Goal: Information Seeking & Learning: Learn about a topic

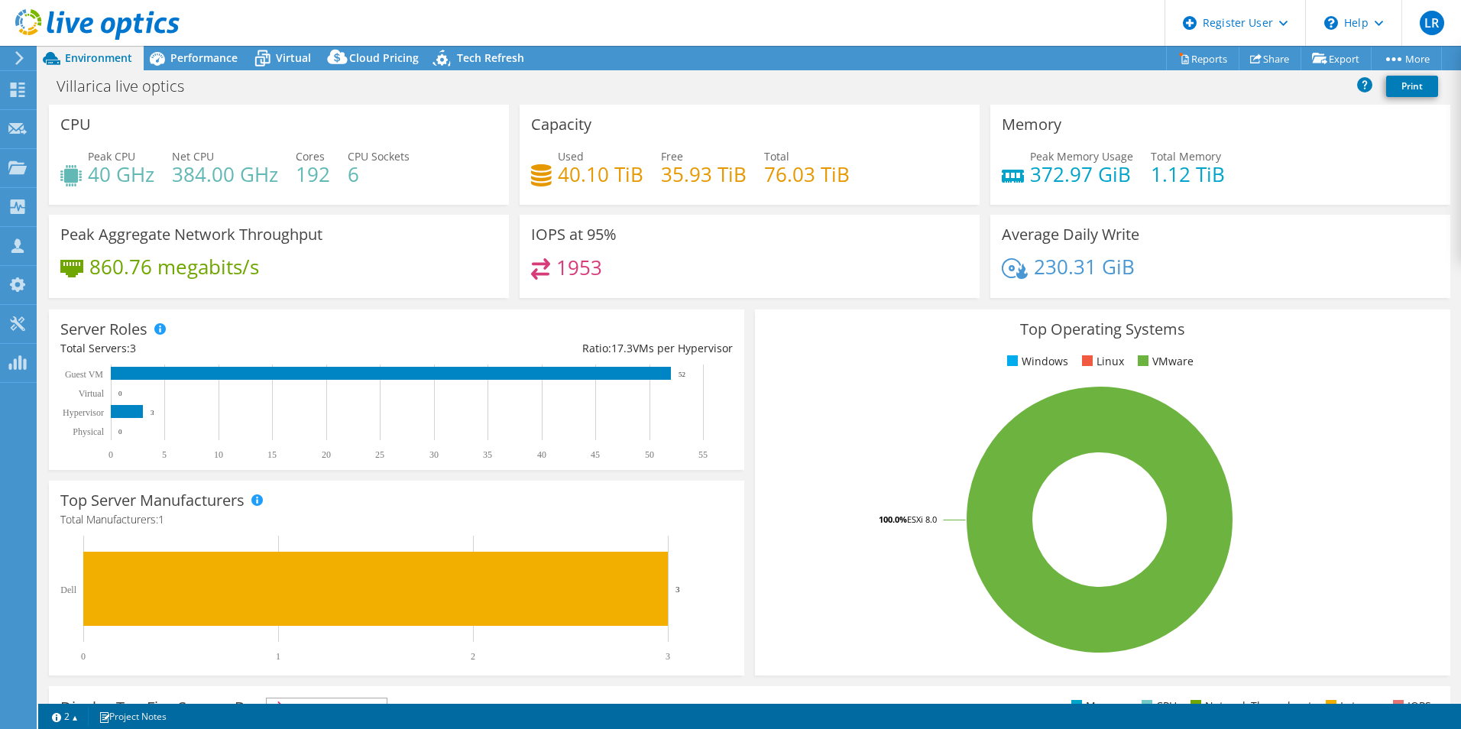
select select "USD"
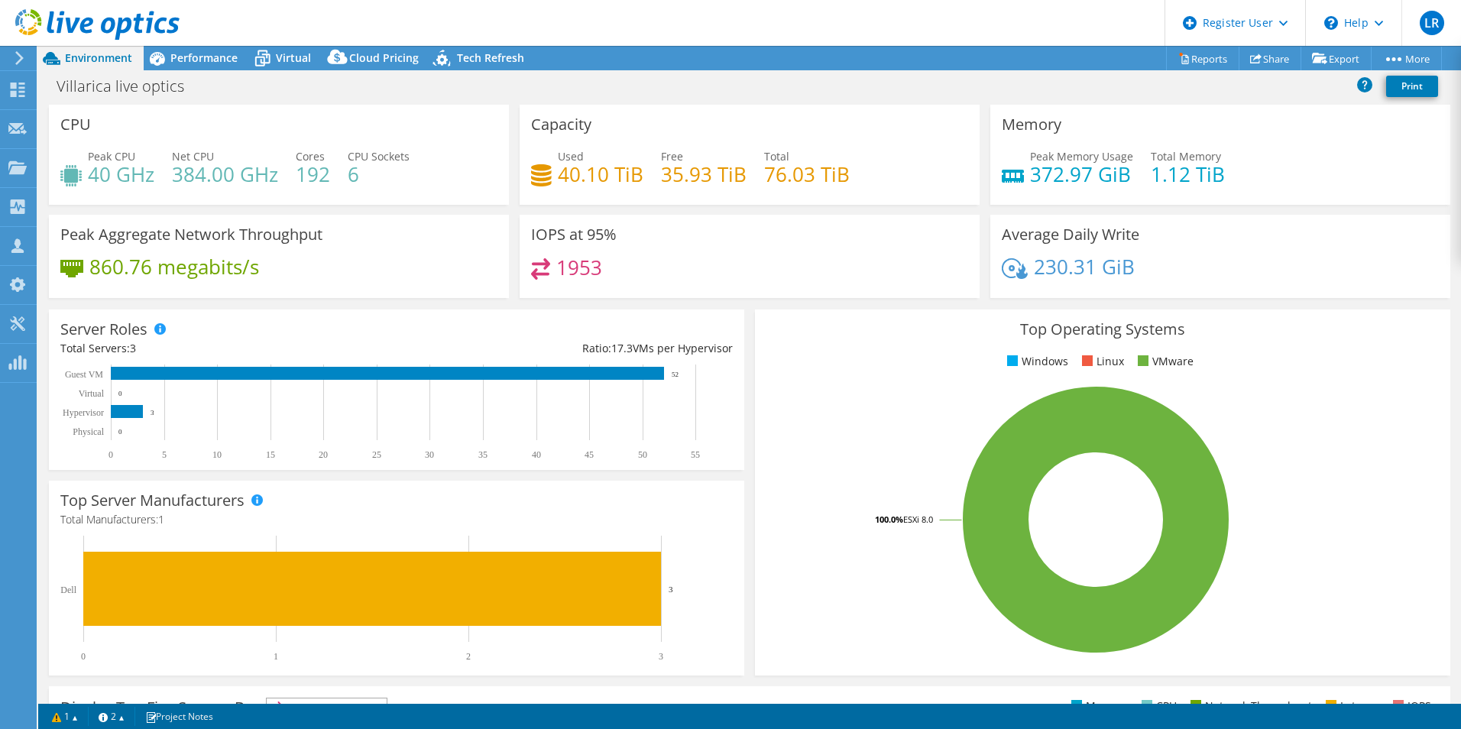
click at [79, 28] on icon at bounding box center [97, 24] width 164 height 31
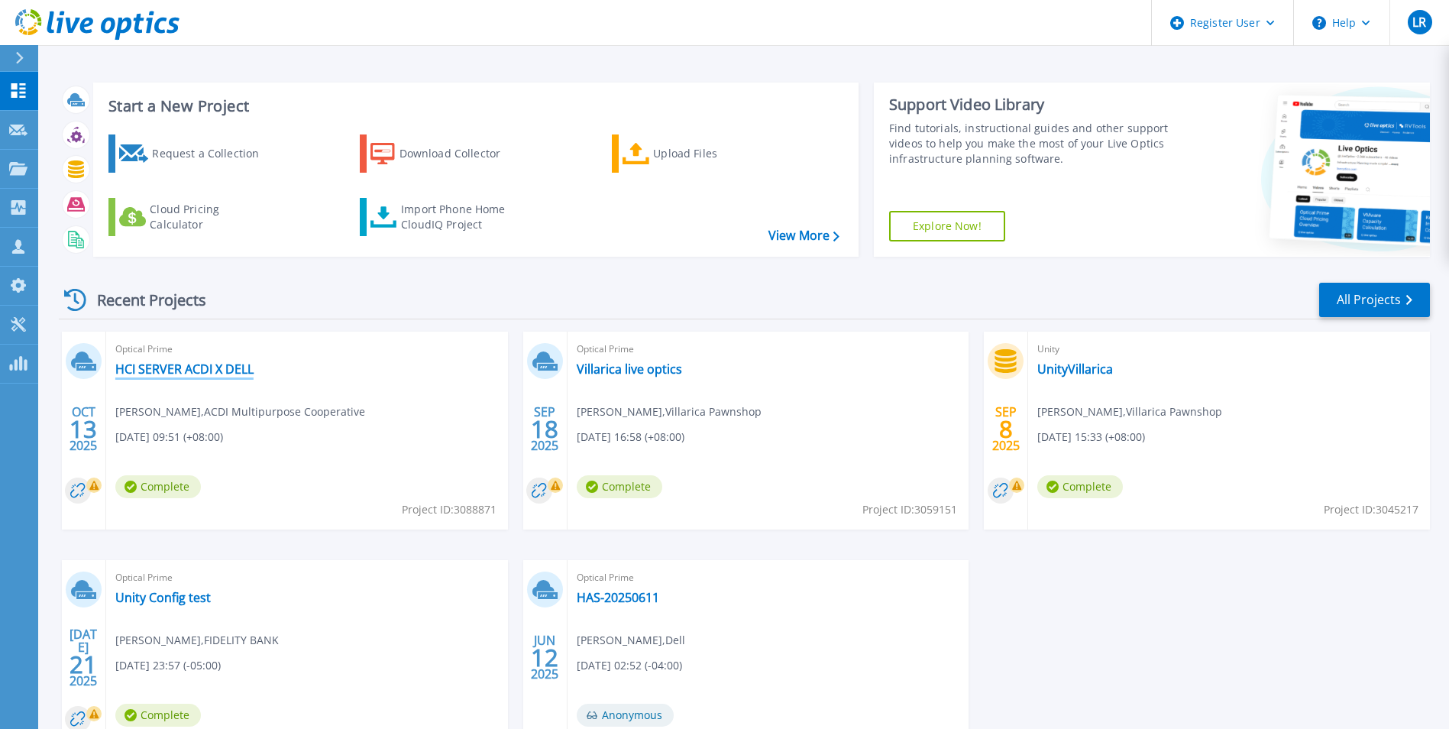
click at [219, 370] on link "HCI SERVER ACDI X DELL" at bounding box center [184, 368] width 138 height 15
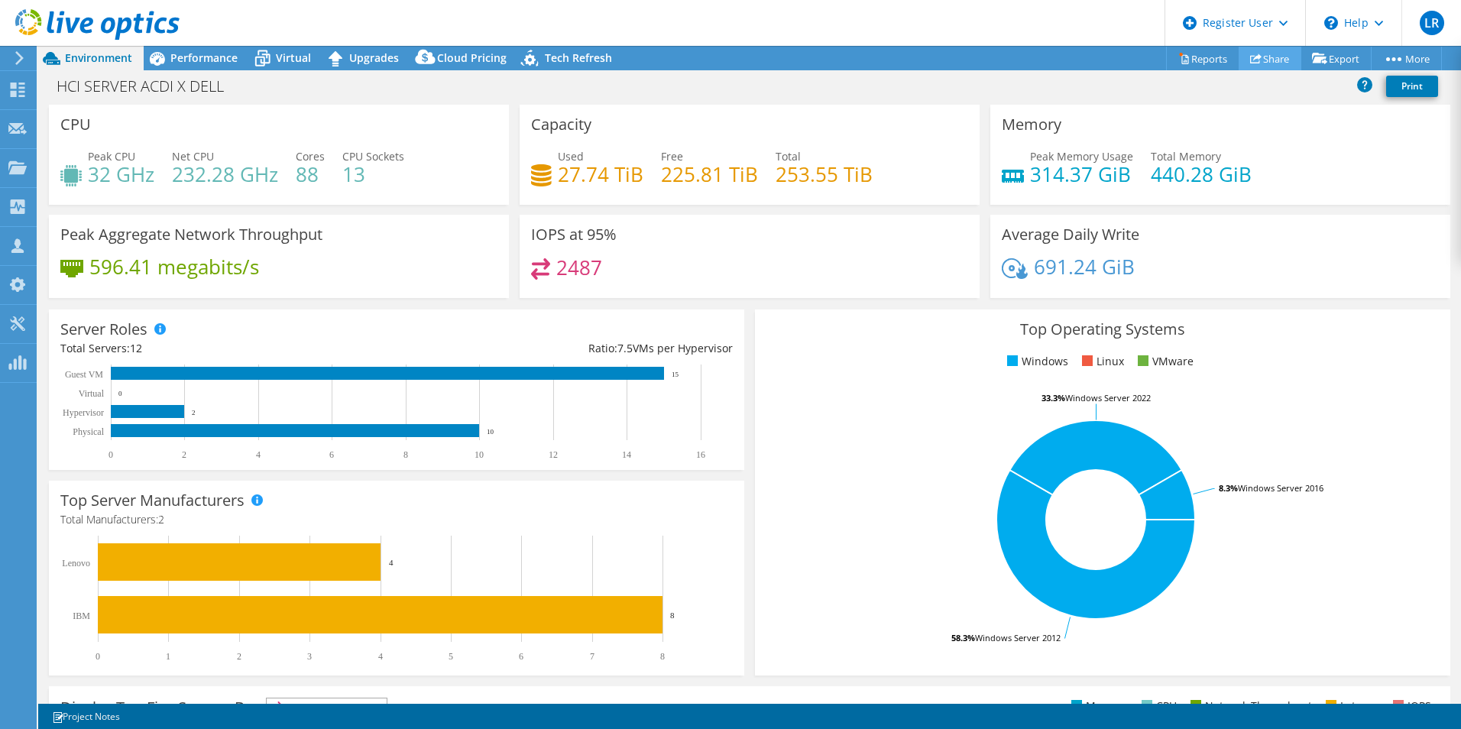
click at [1240, 50] on link "Share" at bounding box center [1269, 59] width 63 height 24
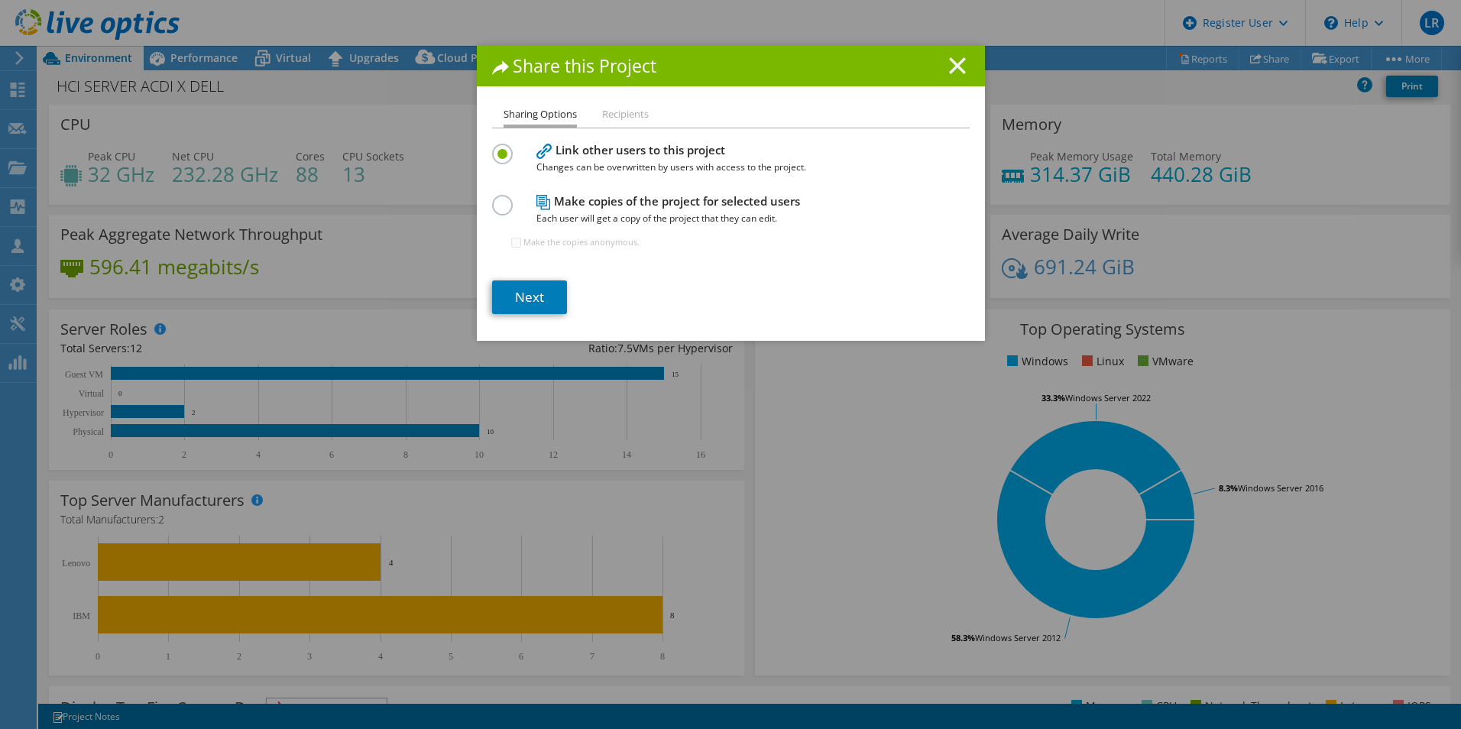
click at [954, 66] on icon at bounding box center [957, 65] width 17 height 17
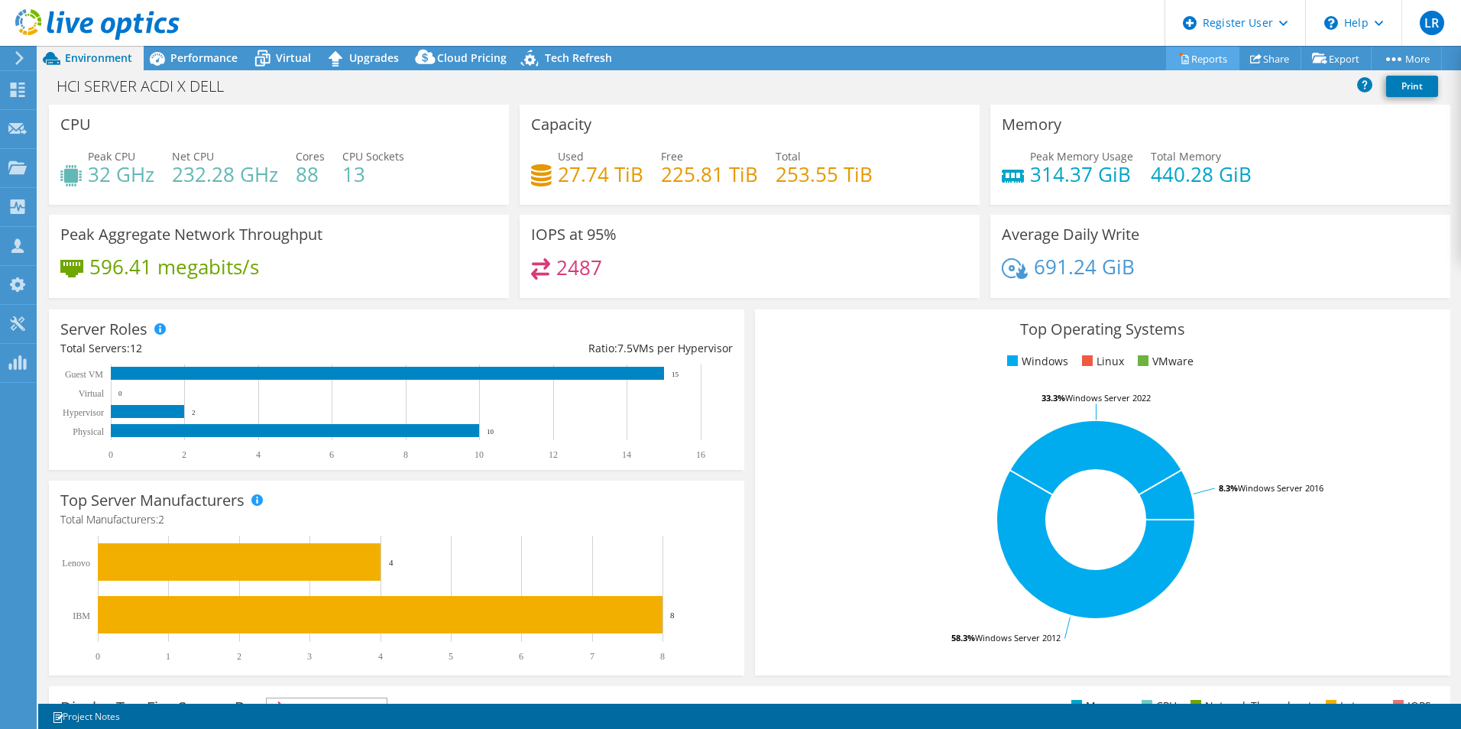
click at [1196, 55] on link "Reports" at bounding box center [1202, 59] width 73 height 24
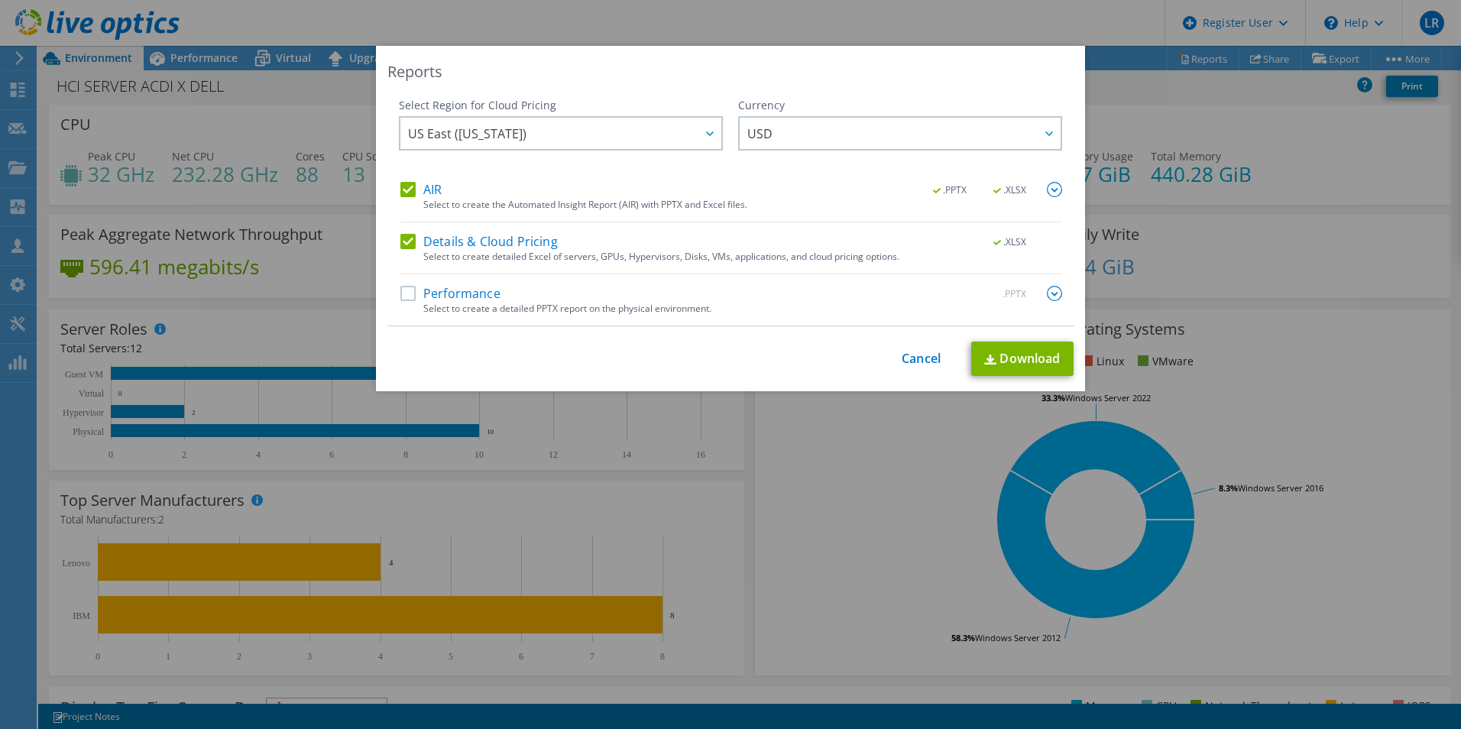
click at [485, 295] on label "Performance" at bounding box center [450, 293] width 100 height 15
click at [0, 0] on input "Performance" at bounding box center [0, 0] width 0 height 0
click at [1029, 364] on link "Download" at bounding box center [1022, 359] width 102 height 34
click at [905, 351] on link "Cancel" at bounding box center [921, 358] width 39 height 15
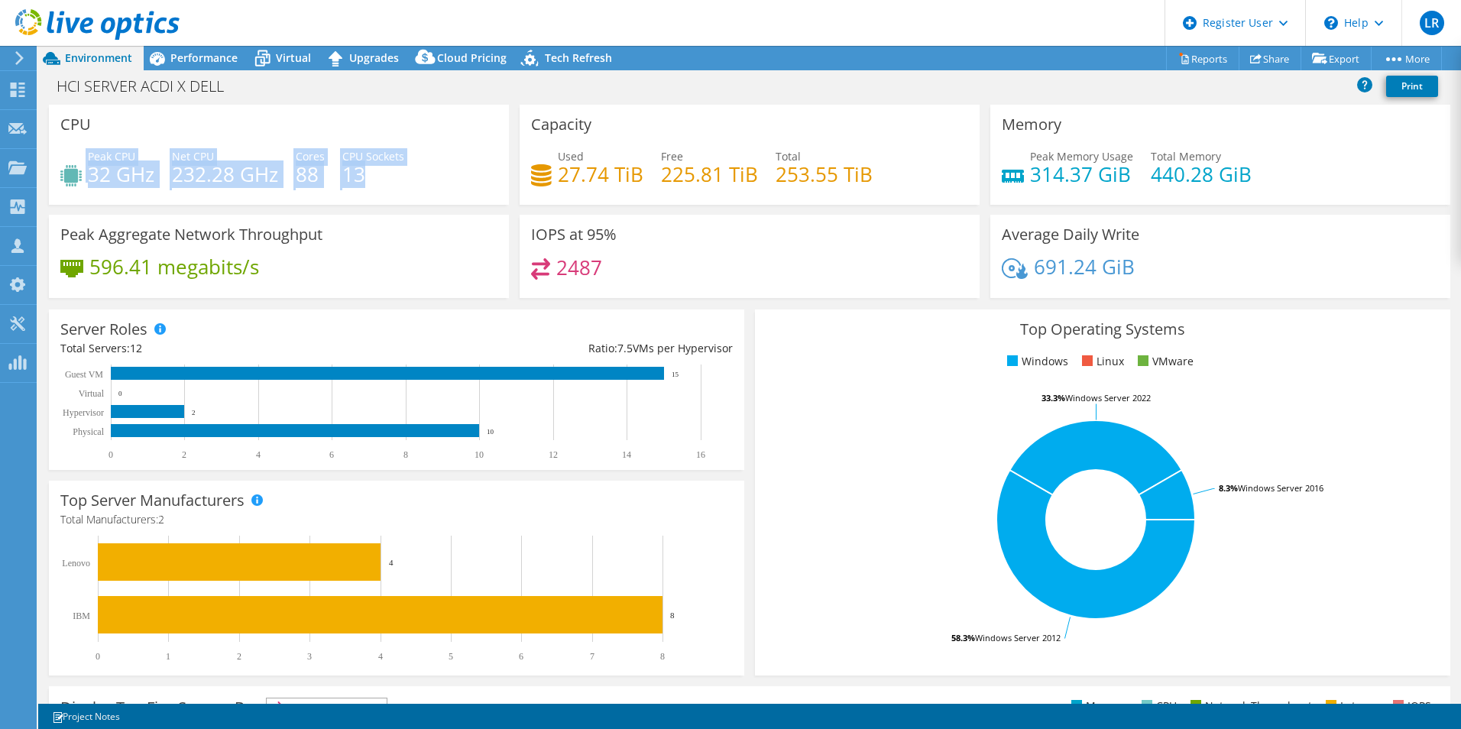
drag, startPoint x: 388, startPoint y: 177, endPoint x: 77, endPoint y: 160, distance: 311.4
click at [77, 160] on div "Peak CPU 32 GHz Net CPU 232.28 GHz Cores 88 CPU Sockets 13" at bounding box center [278, 173] width 437 height 50
copy div "Peak CPU 32 GHz Net CPU 232.28 GHz Cores 88 CPU Sockets 13"
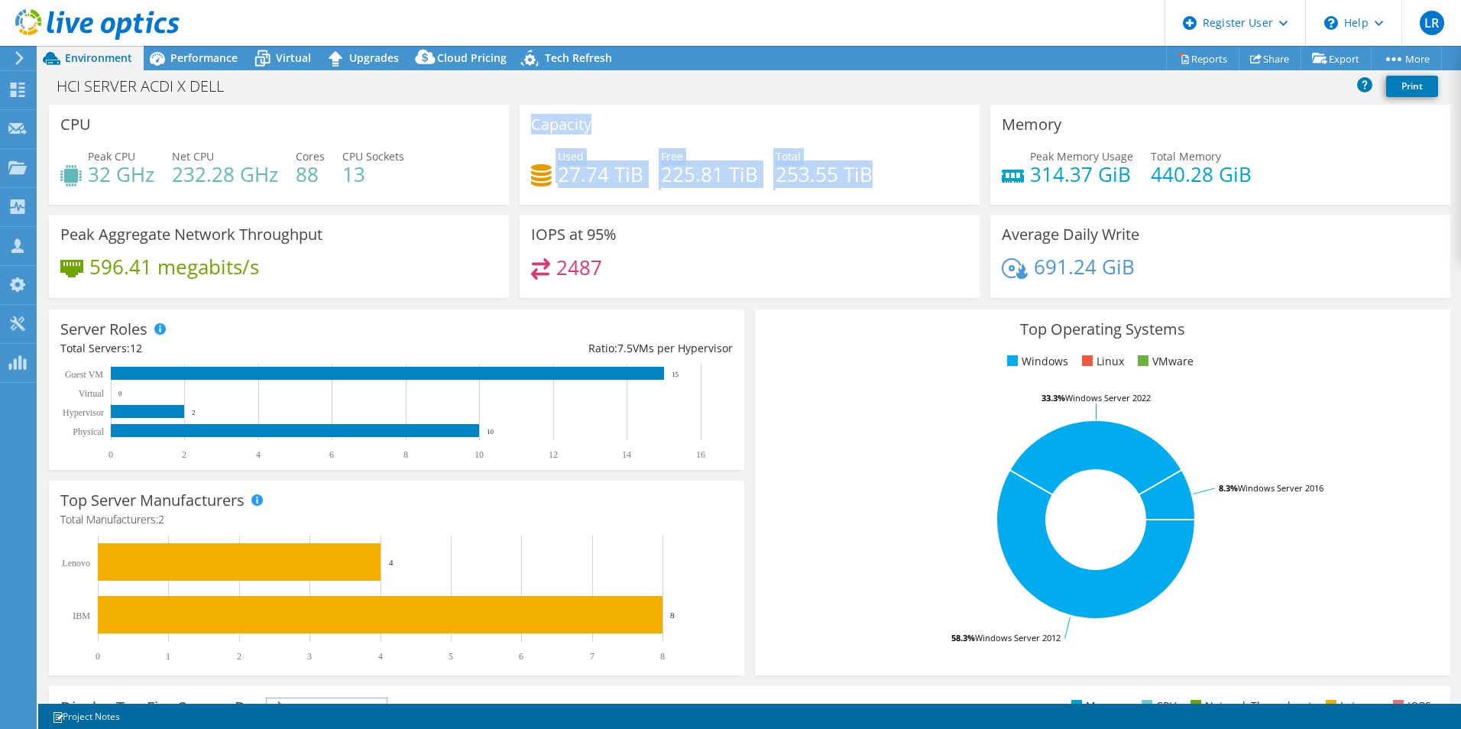
drag, startPoint x: 830, startPoint y: 186, endPoint x: 530, endPoint y: 128, distance: 305.2
click at [530, 128] on div "Capacity Used 27.74 TiB Free 225.81 TiB Total 253.55 TiB" at bounding box center [750, 155] width 460 height 100
copy div "Capacity Used 27.74 TiB Free 225.81 TiB Total 253.55 TiB"
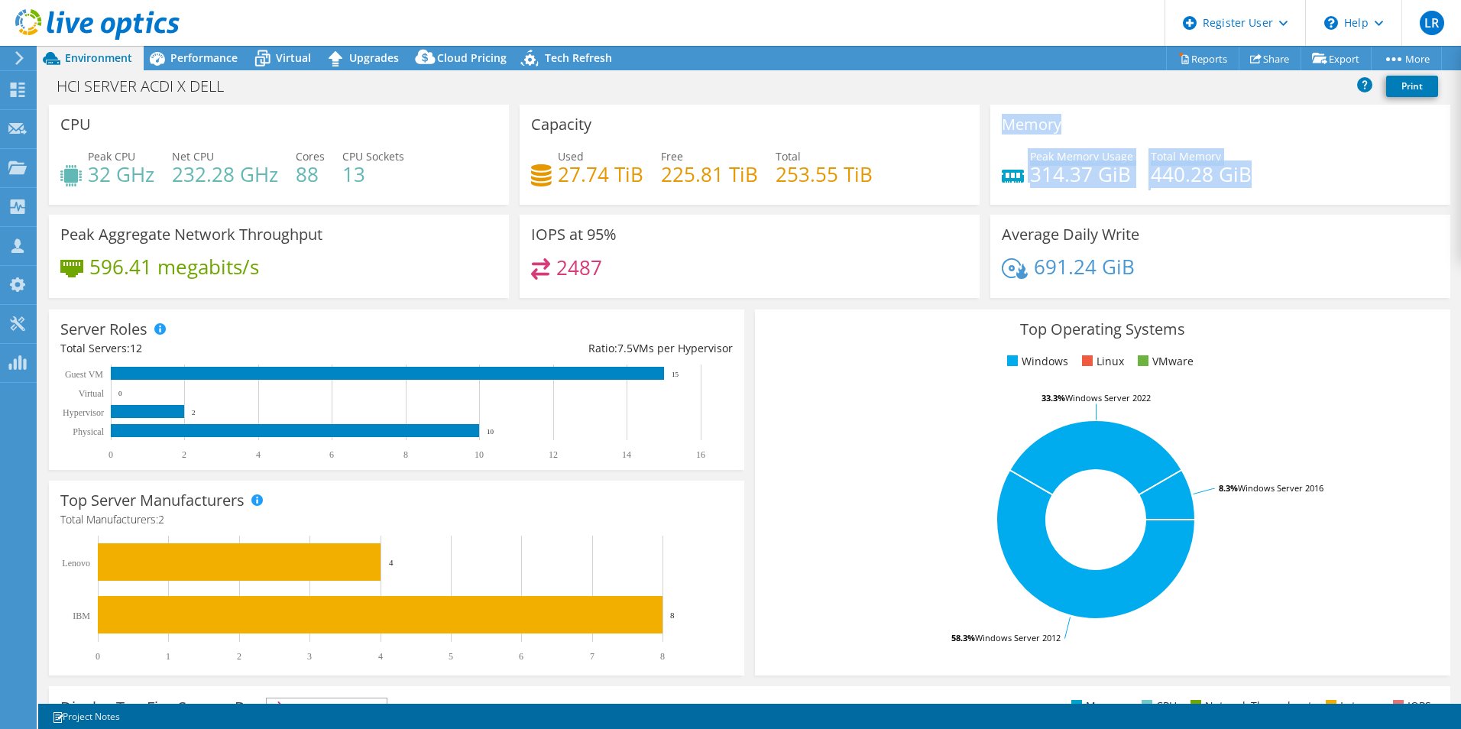
drag, startPoint x: 1266, startPoint y: 176, endPoint x: 983, endPoint y: 125, distance: 287.4
click at [990, 125] on div "Memory Peak Memory Usage 314.37 GiB Total Memory 440.28 GiB" at bounding box center [1220, 155] width 460 height 100
copy div "Memory Peak Memory Usage 314.37 GiB Total Memory 440.28 GiB"
click at [422, 433] on rect at bounding box center [295, 430] width 368 height 13
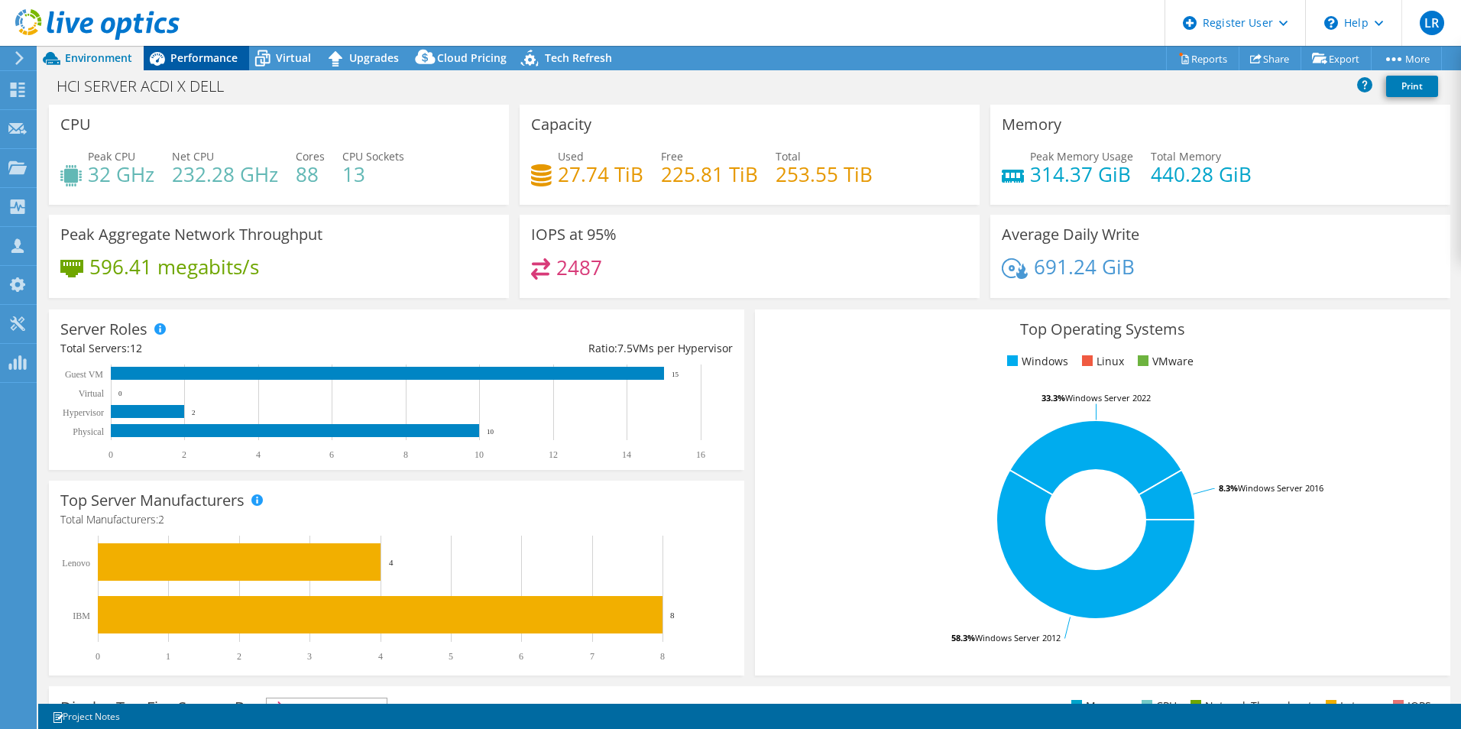
click at [220, 53] on span "Performance" at bounding box center [203, 57] width 67 height 15
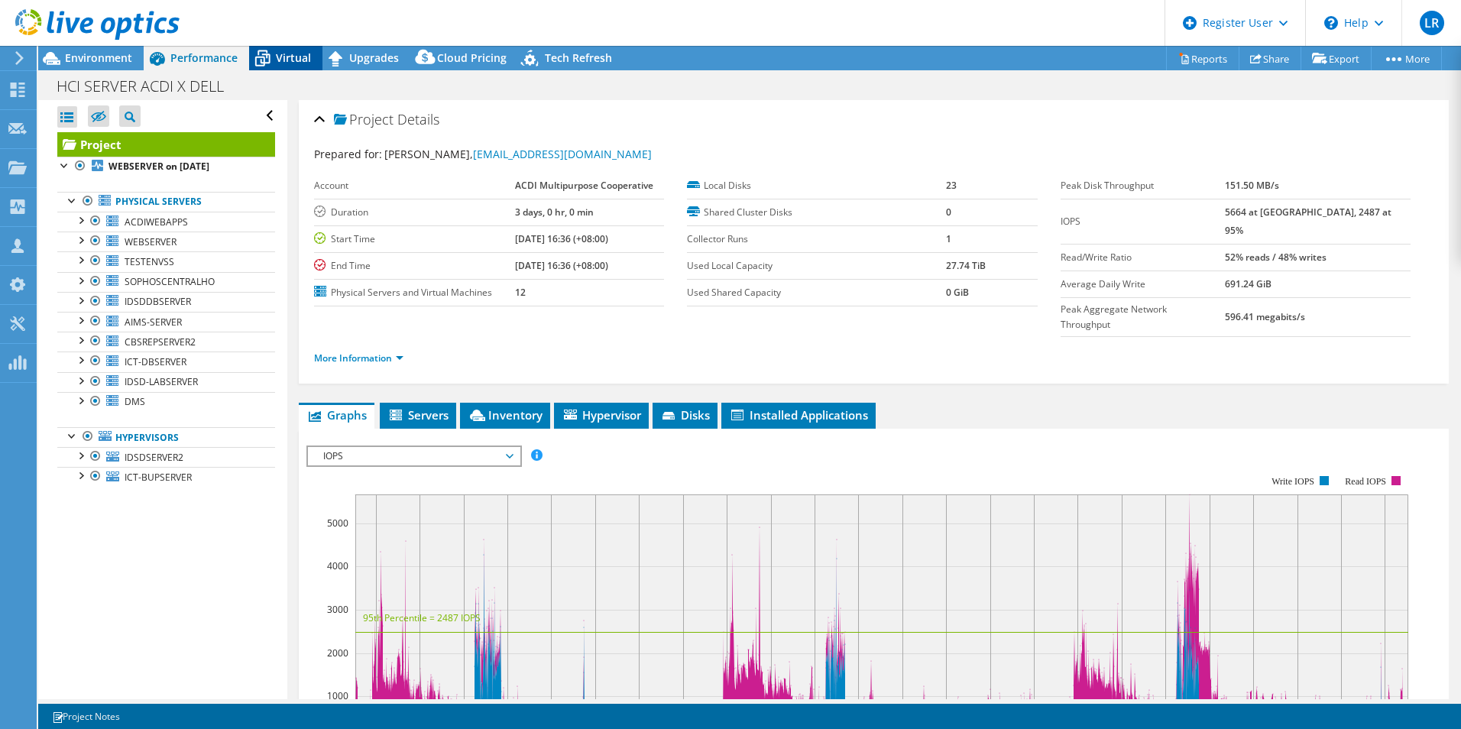
click at [295, 66] on div "Virtual" at bounding box center [285, 58] width 73 height 24
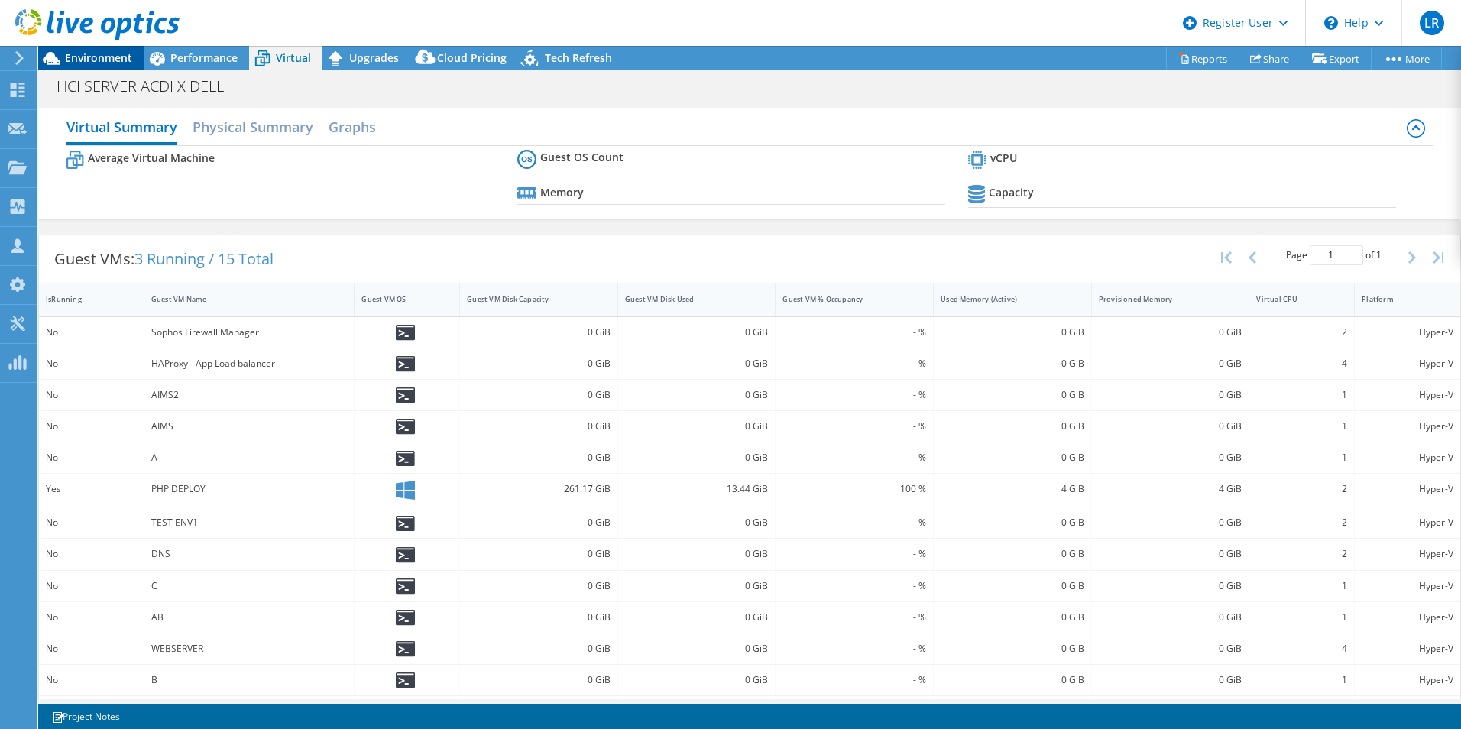
click at [119, 57] on span "Environment" at bounding box center [98, 57] width 67 height 15
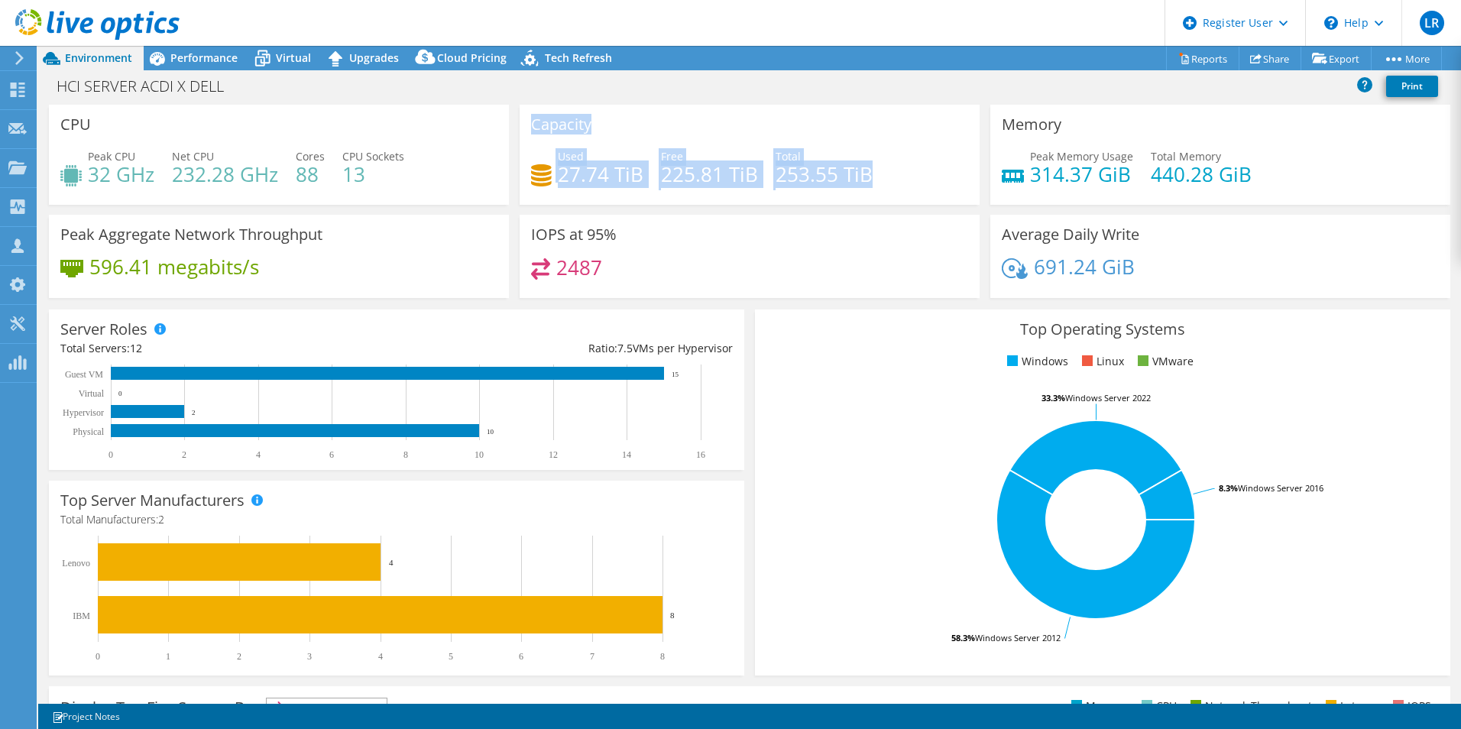
drag, startPoint x: 894, startPoint y: 180, endPoint x: 530, endPoint y: 128, distance: 367.4
click at [530, 128] on div "Capacity Used 27.74 TiB Free 225.81 TiB Total 253.55 TiB" at bounding box center [750, 155] width 460 height 100
drag, startPoint x: 530, startPoint y: 128, endPoint x: 675, endPoint y: 196, distance: 160.3
click at [675, 196] on div "Used 27.74 TiB Free 225.81 TiB Total 253.55 TiB" at bounding box center [749, 173] width 437 height 50
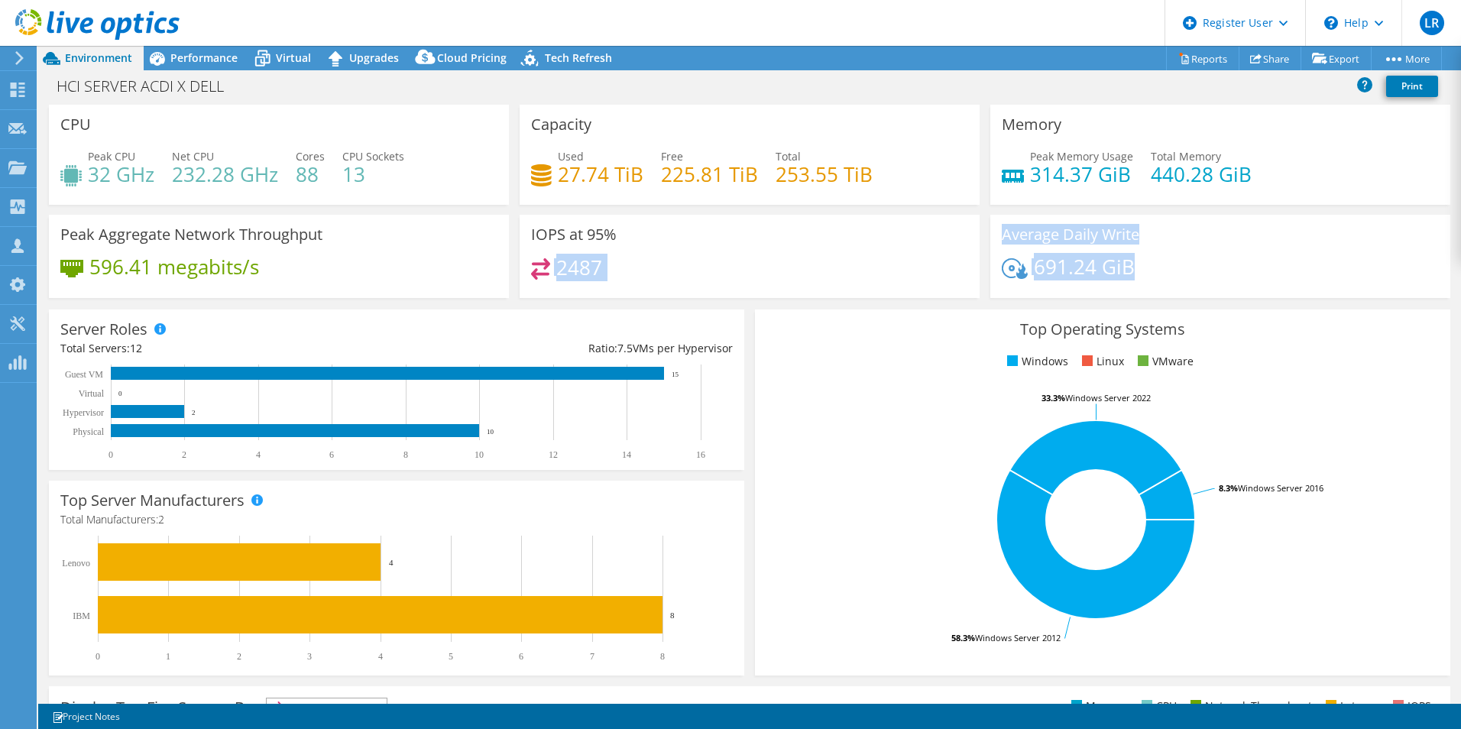
drag, startPoint x: 1062, startPoint y: 261, endPoint x: 950, endPoint y: 225, distance: 117.7
click at [950, 225] on div "CPU Peak CPU 32 GHz Net CPU 232.28 GHz Cores 88 CPU Sockets 13 Capacity Used 27…" at bounding box center [750, 206] width 1412 height 203
drag, startPoint x: 950, startPoint y: 225, endPoint x: 843, endPoint y: 274, distance: 116.6
click at [846, 274] on div "2487" at bounding box center [749, 274] width 437 height 33
click at [657, 276] on div "2487" at bounding box center [749, 274] width 437 height 33
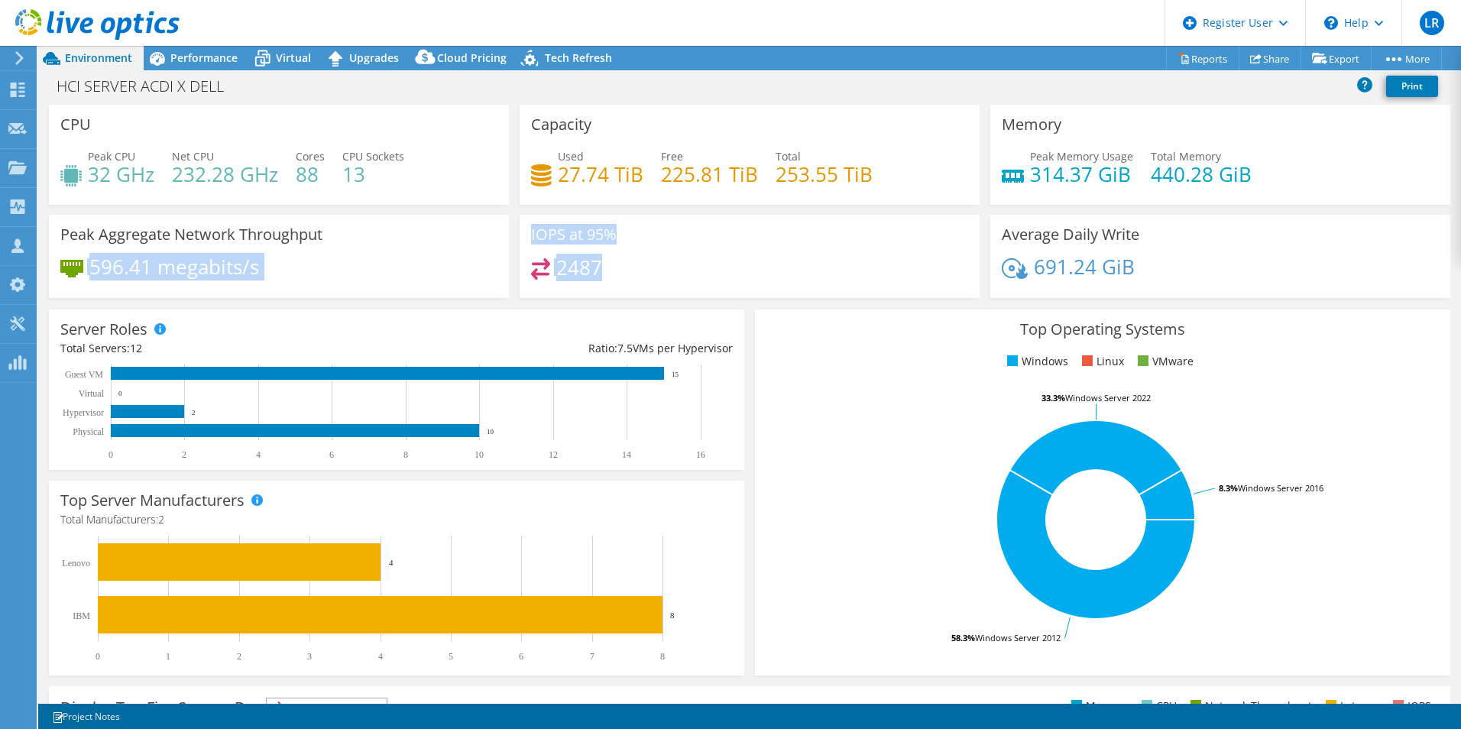
drag, startPoint x: 626, startPoint y: 263, endPoint x: 502, endPoint y: 222, distance: 130.5
click at [502, 222] on div "CPU Peak CPU 32 GHz Net CPU 232.28 GHz Cores 88 CPU Sockets 13 Capacity Used 27…" at bounding box center [750, 206] width 1412 height 203
drag, startPoint x: 502, startPoint y: 222, endPoint x: 644, endPoint y: 255, distance: 146.0
click at [644, 255] on div "IOPS at 95% 2487" at bounding box center [750, 256] width 460 height 83
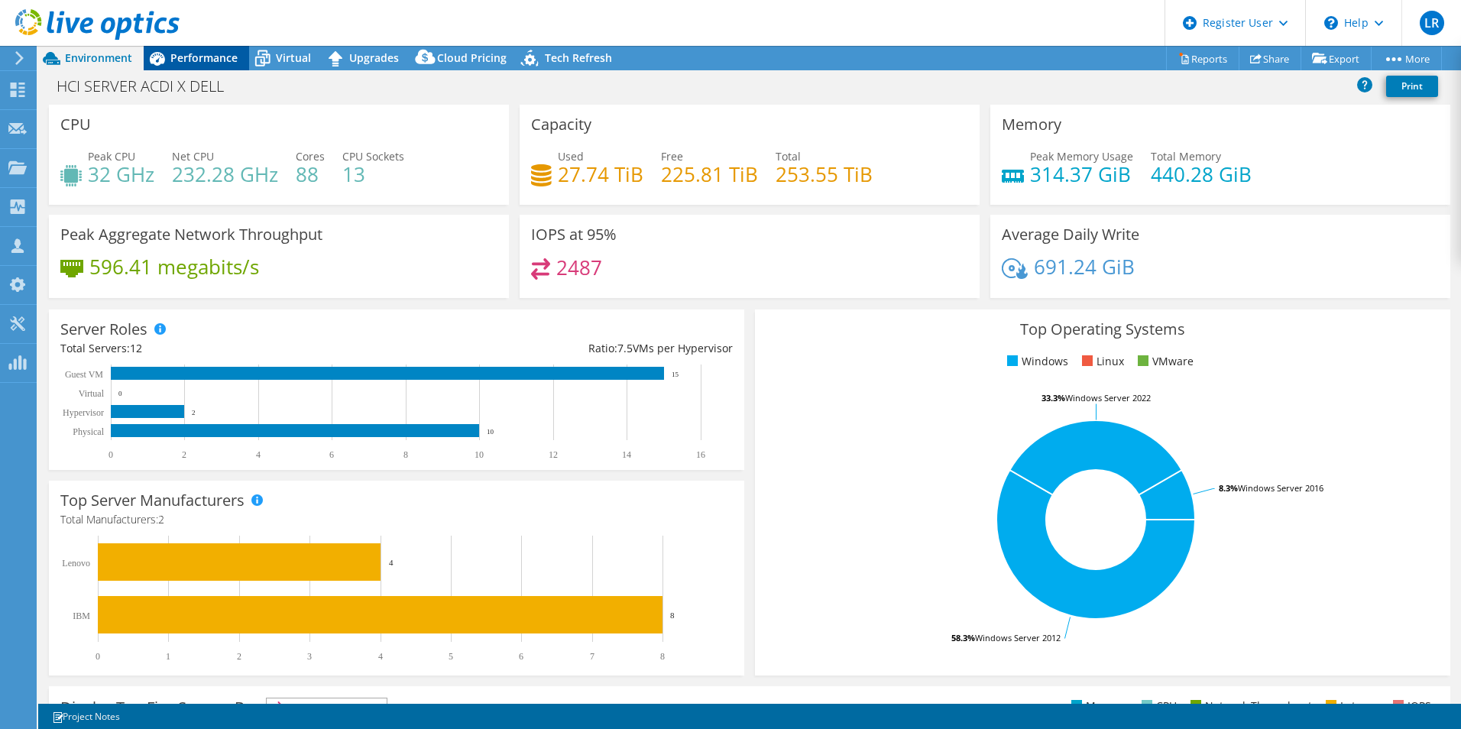
click at [194, 56] on span "Performance" at bounding box center [203, 57] width 67 height 15
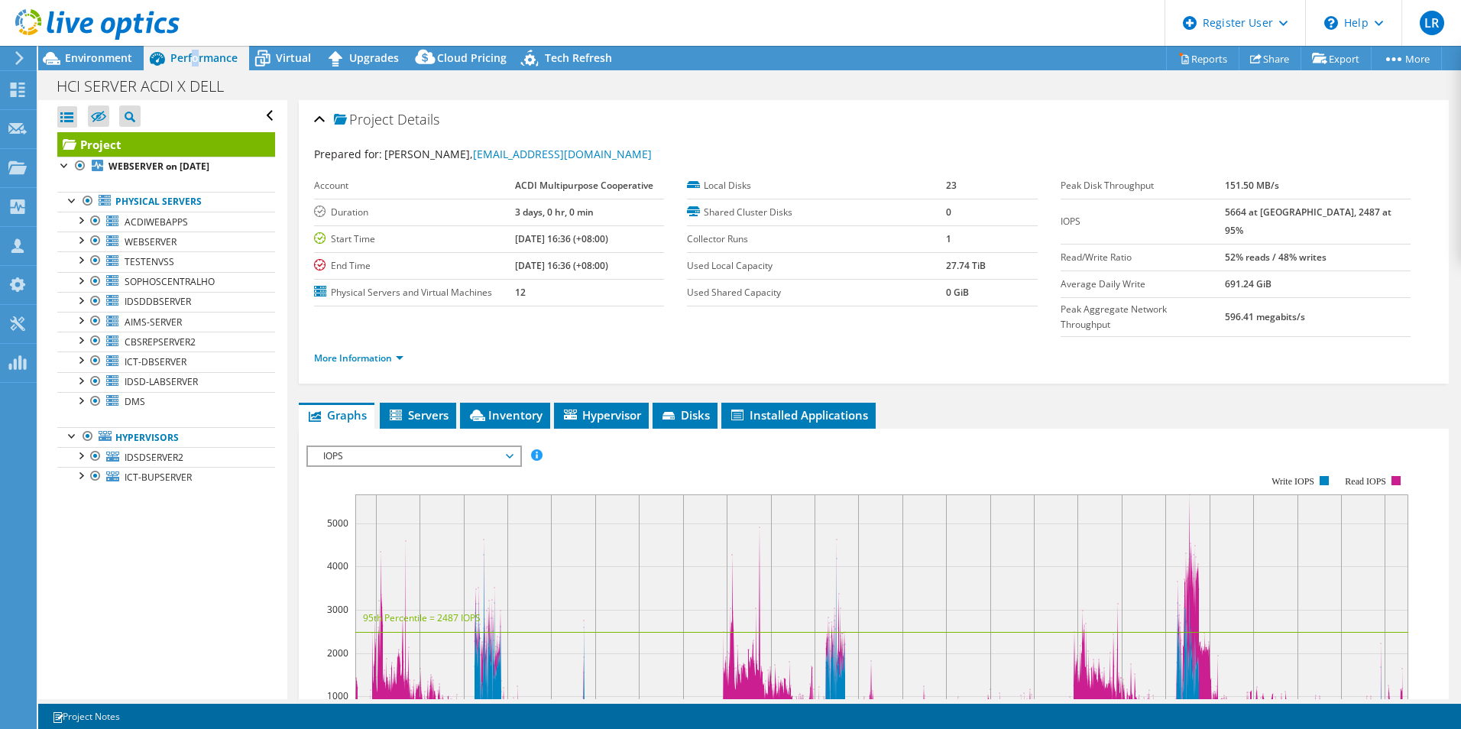
drag, startPoint x: 1251, startPoint y: 216, endPoint x: 1384, endPoint y: 208, distance: 133.2
click at [1384, 208] on tr "IOPS 5664 at [GEOGRAPHIC_DATA], 2487 at 95%" at bounding box center [1235, 221] width 350 height 45
click at [1384, 244] on td "52% reads / 48% writes" at bounding box center [1318, 257] width 186 height 27
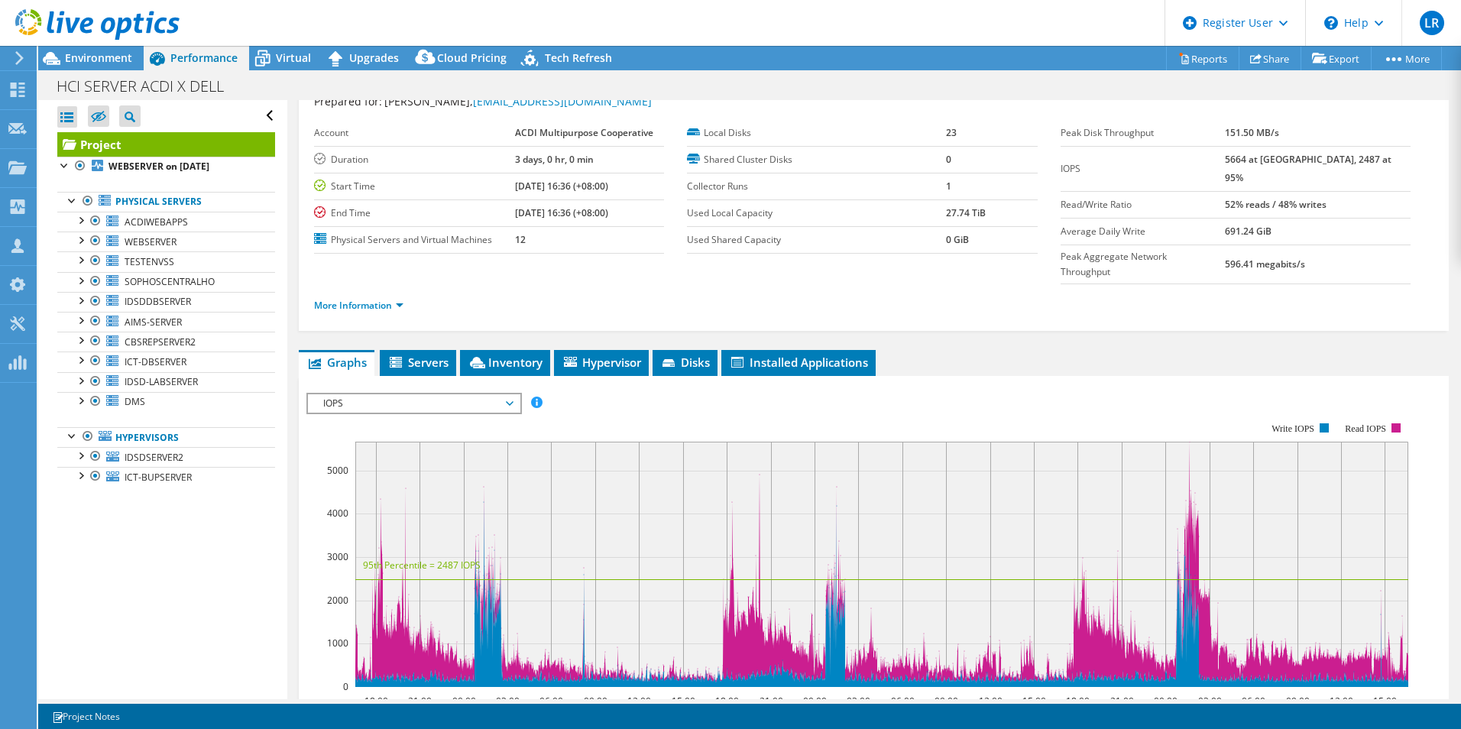
scroll to position [76, 0]
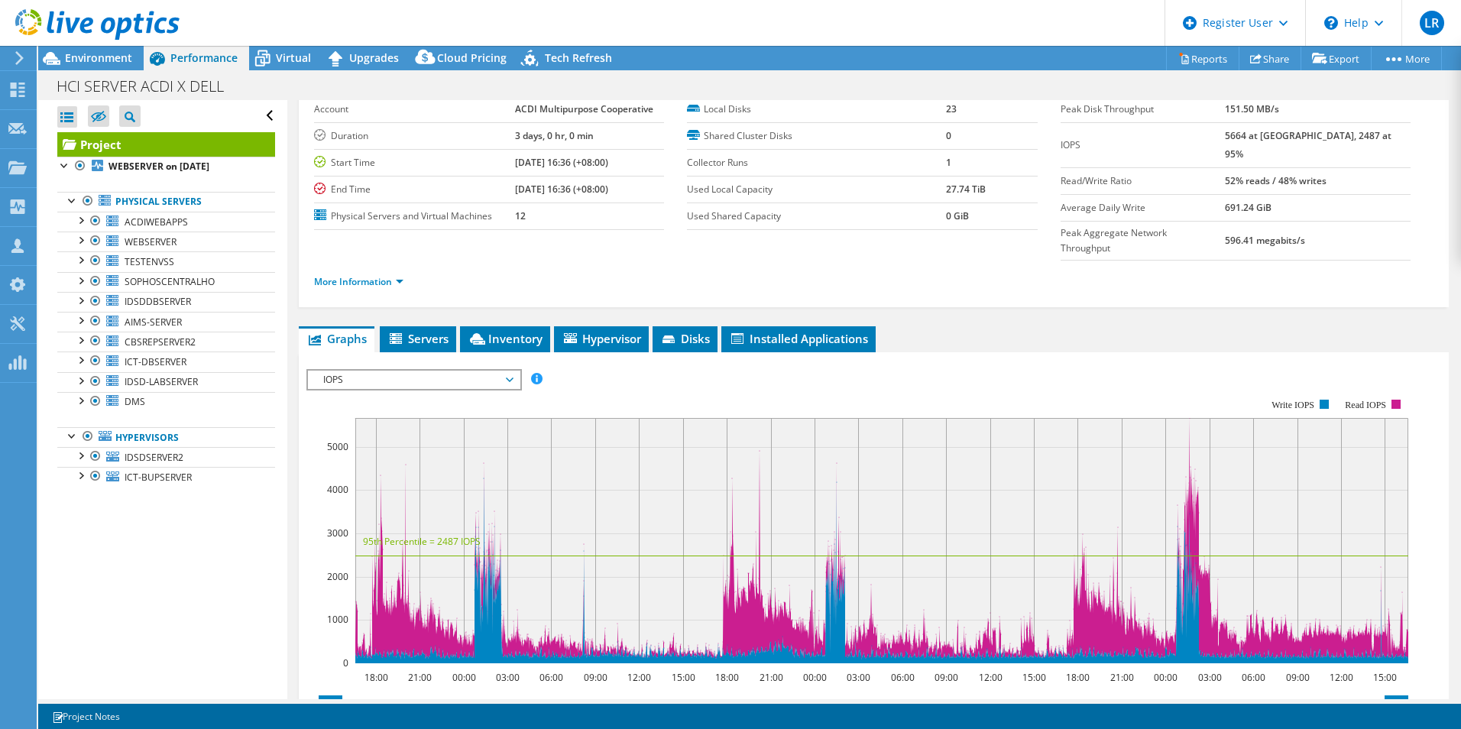
click at [410, 371] on span "IOPS" at bounding box center [414, 380] width 196 height 18
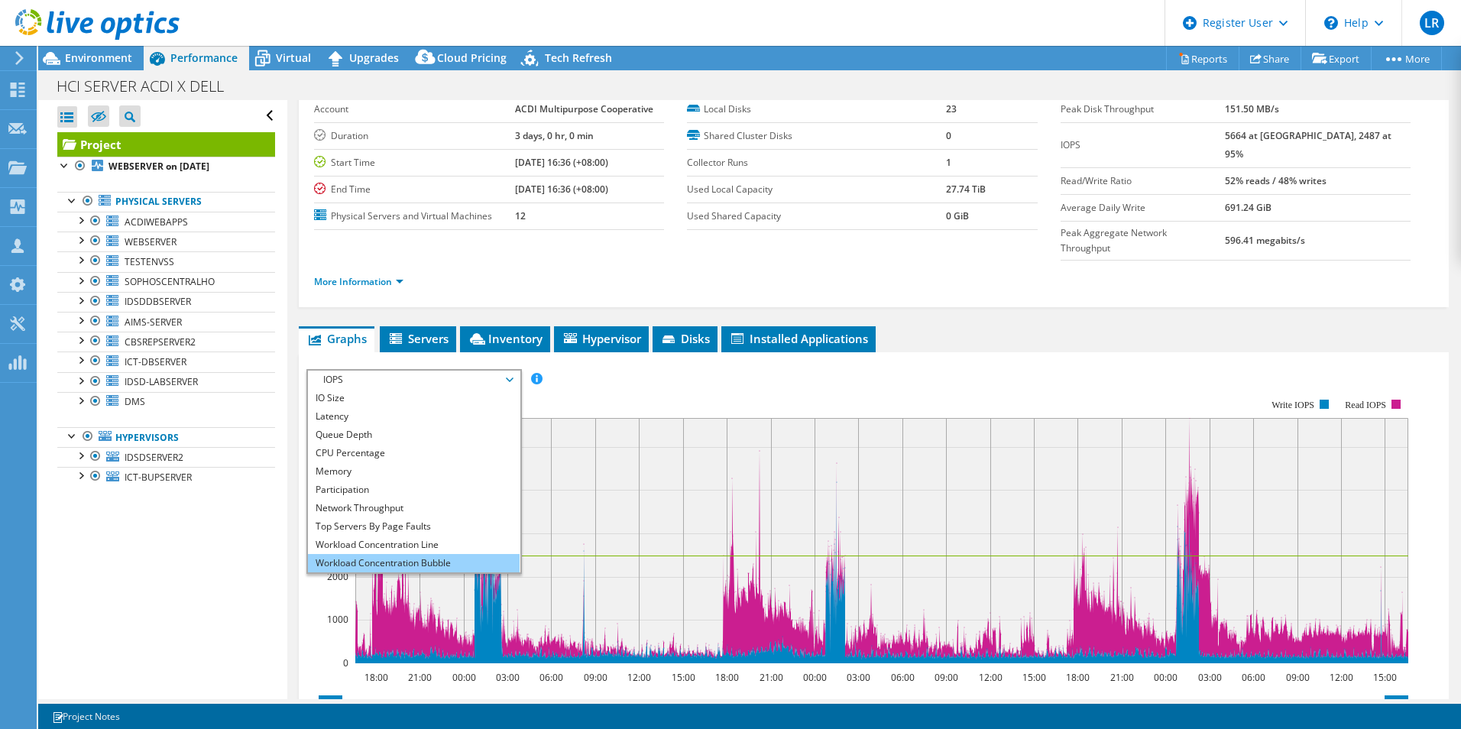
scroll to position [55, 0]
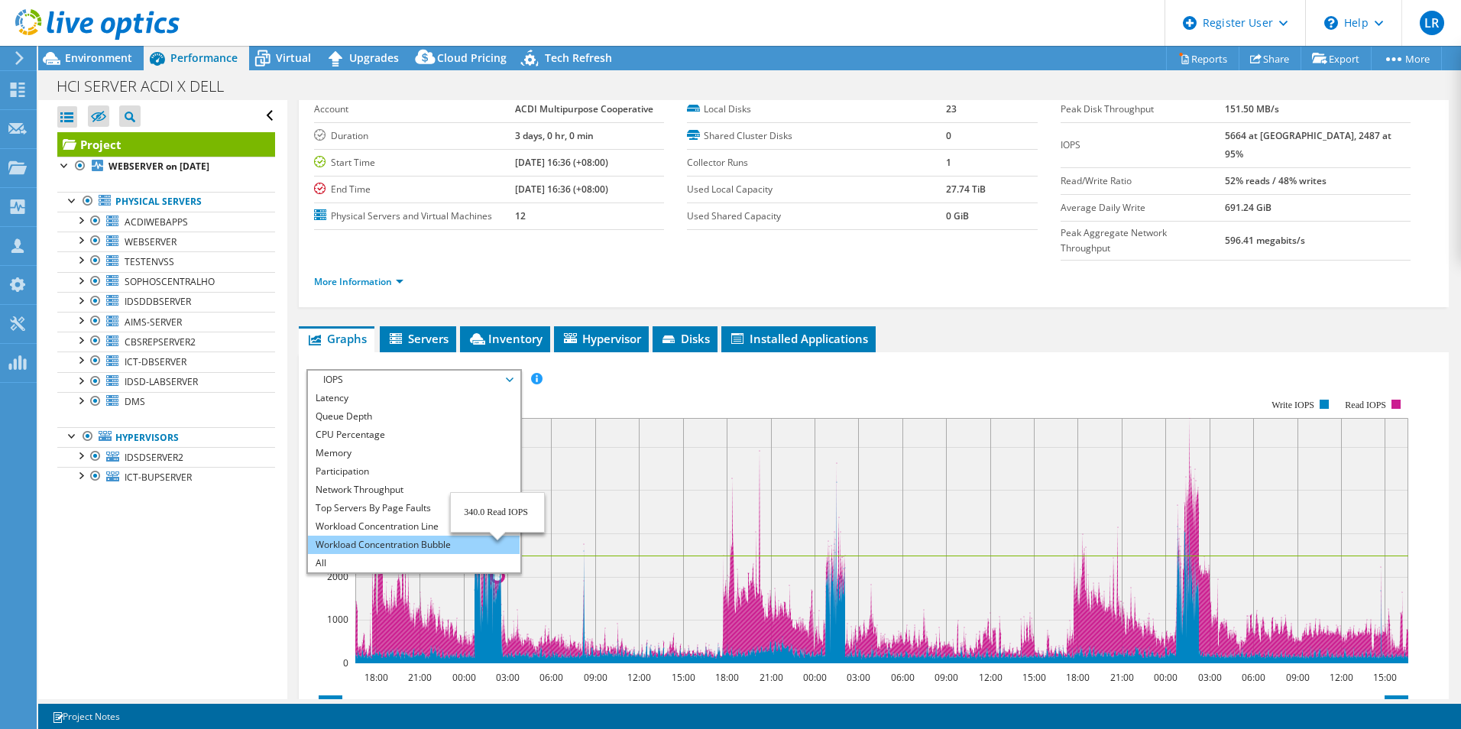
click at [428, 536] on li "Workload Concentration Bubble" at bounding box center [414, 545] width 212 height 18
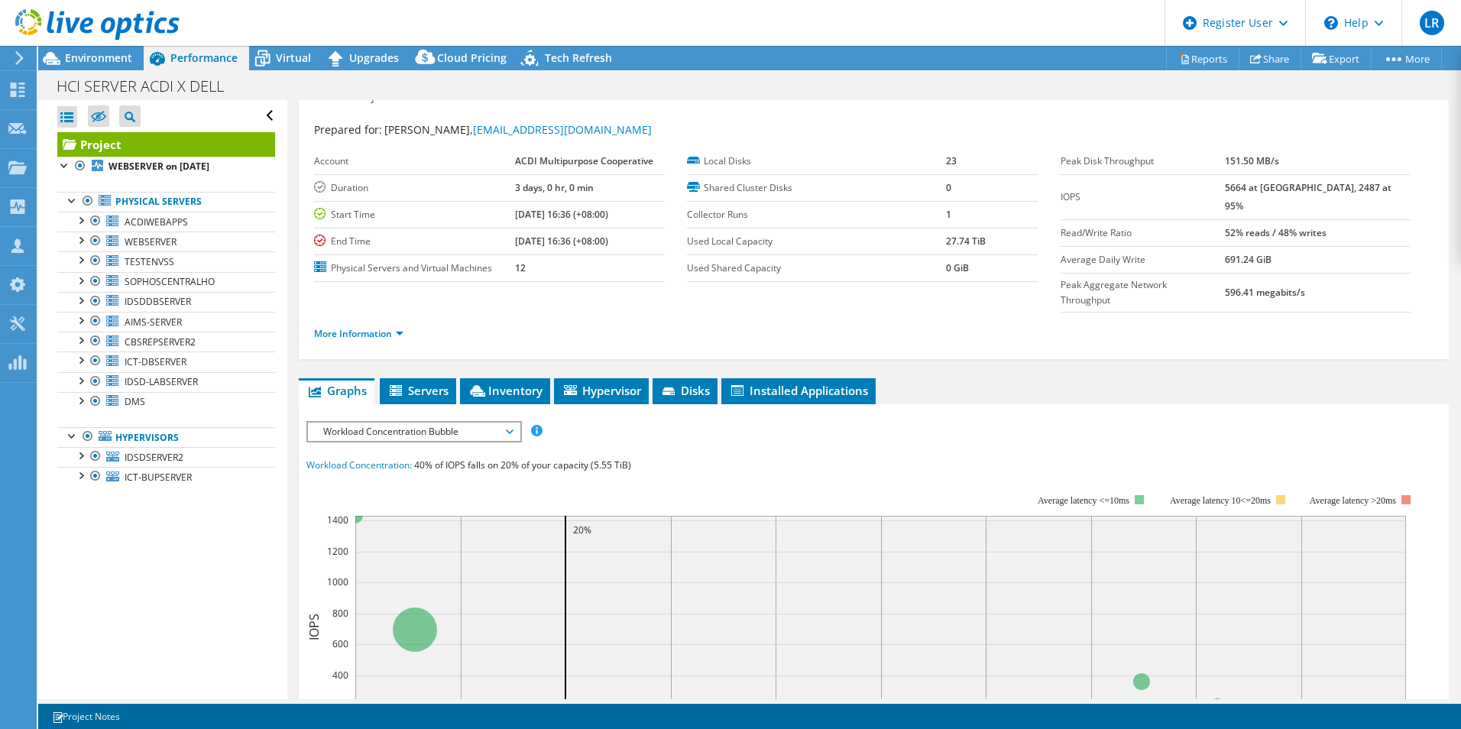
scroll to position [0, 0]
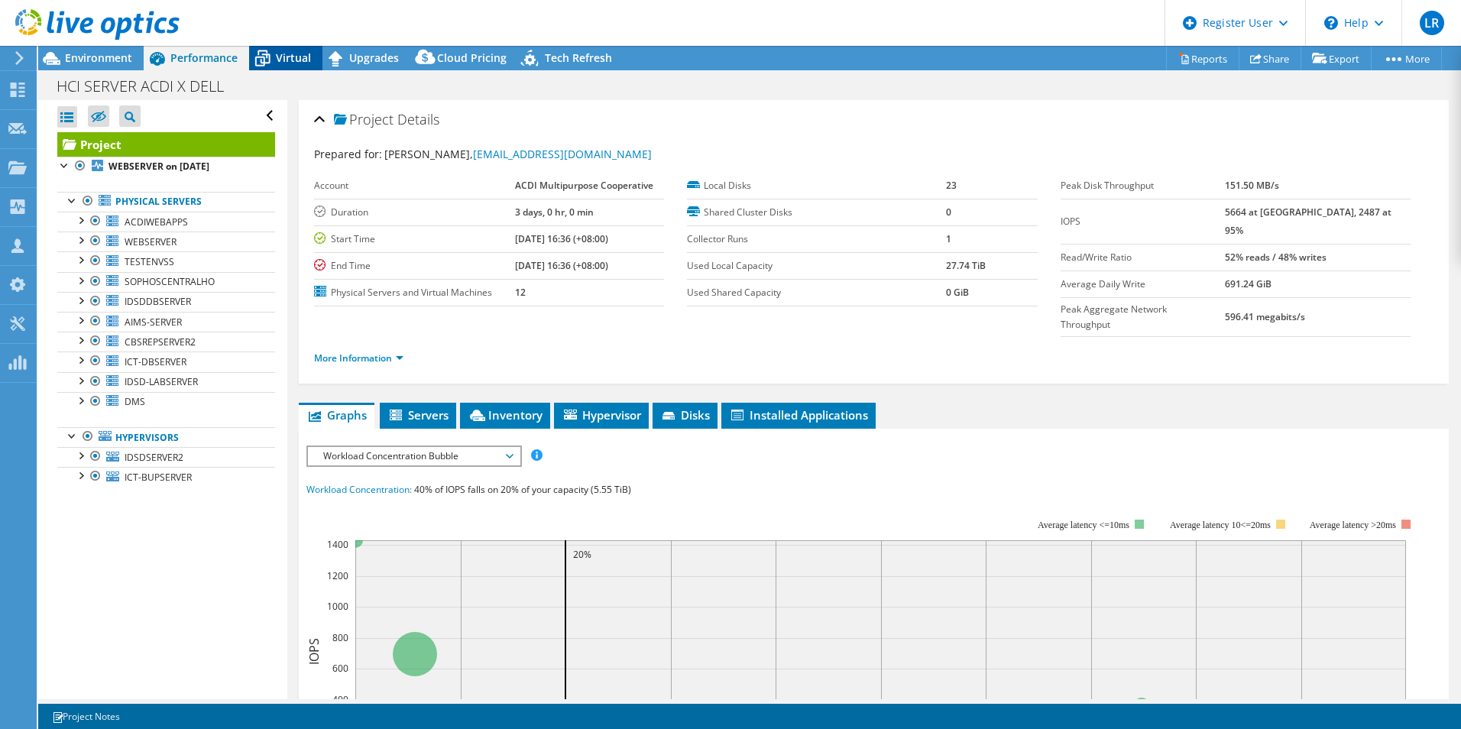
click at [303, 61] on span "Virtual" at bounding box center [293, 57] width 35 height 15
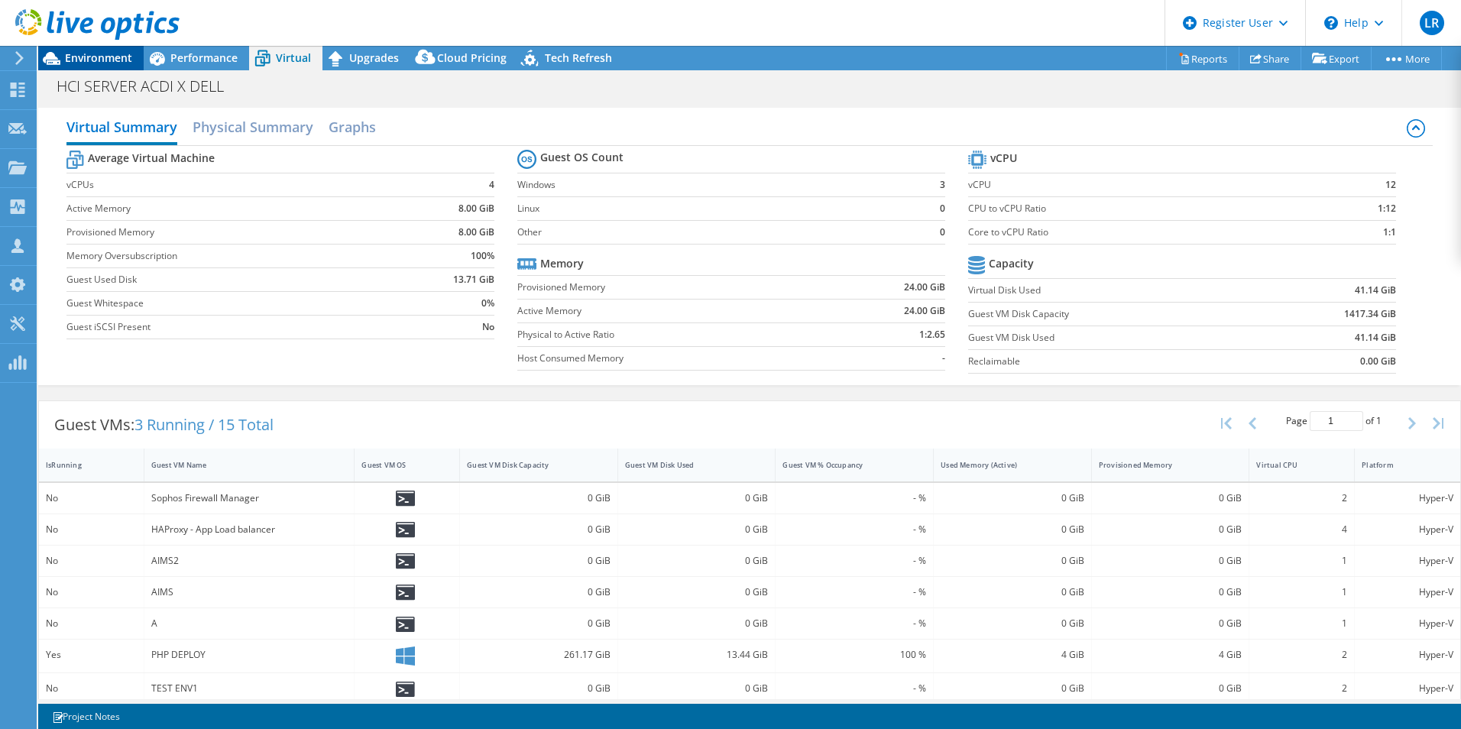
click at [102, 63] on span "Environment" at bounding box center [98, 57] width 67 height 15
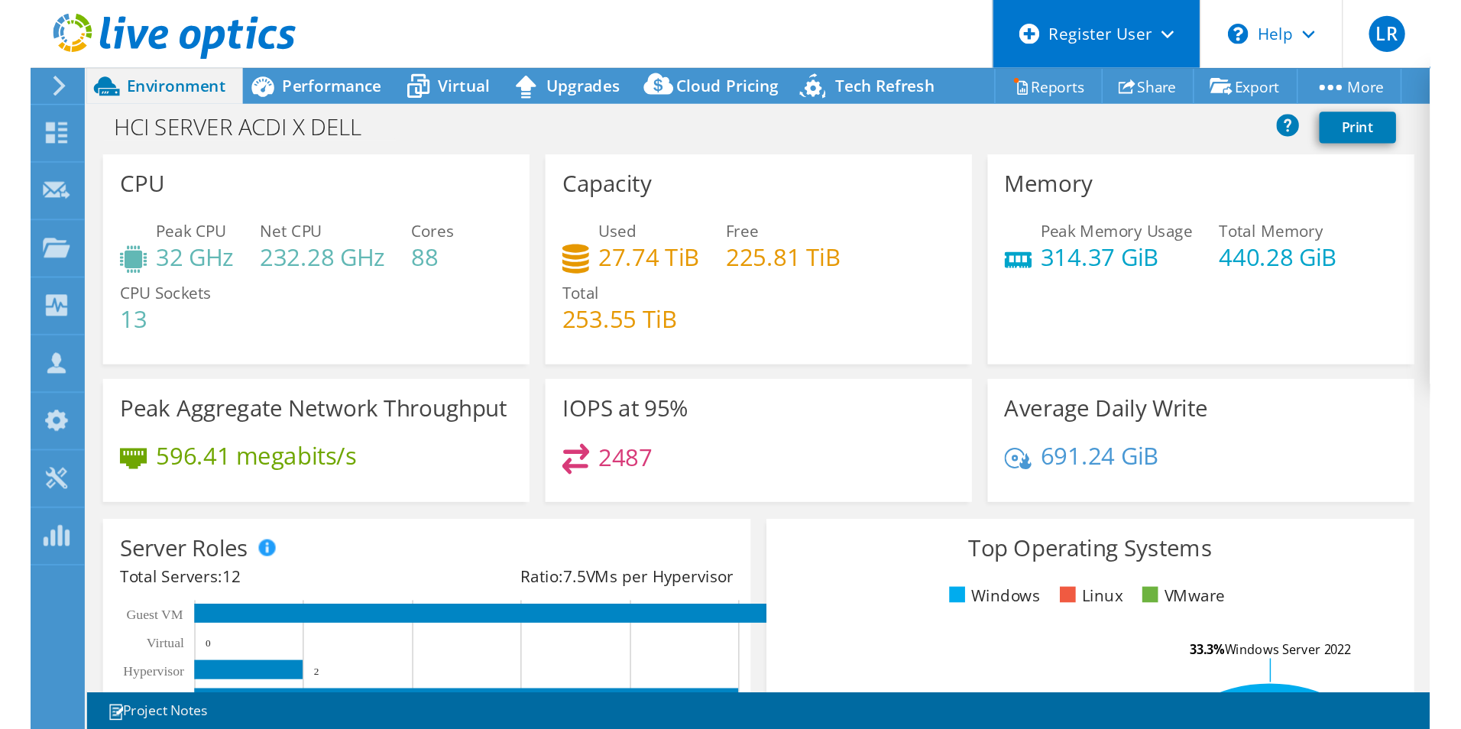
scroll to position [55, 0]
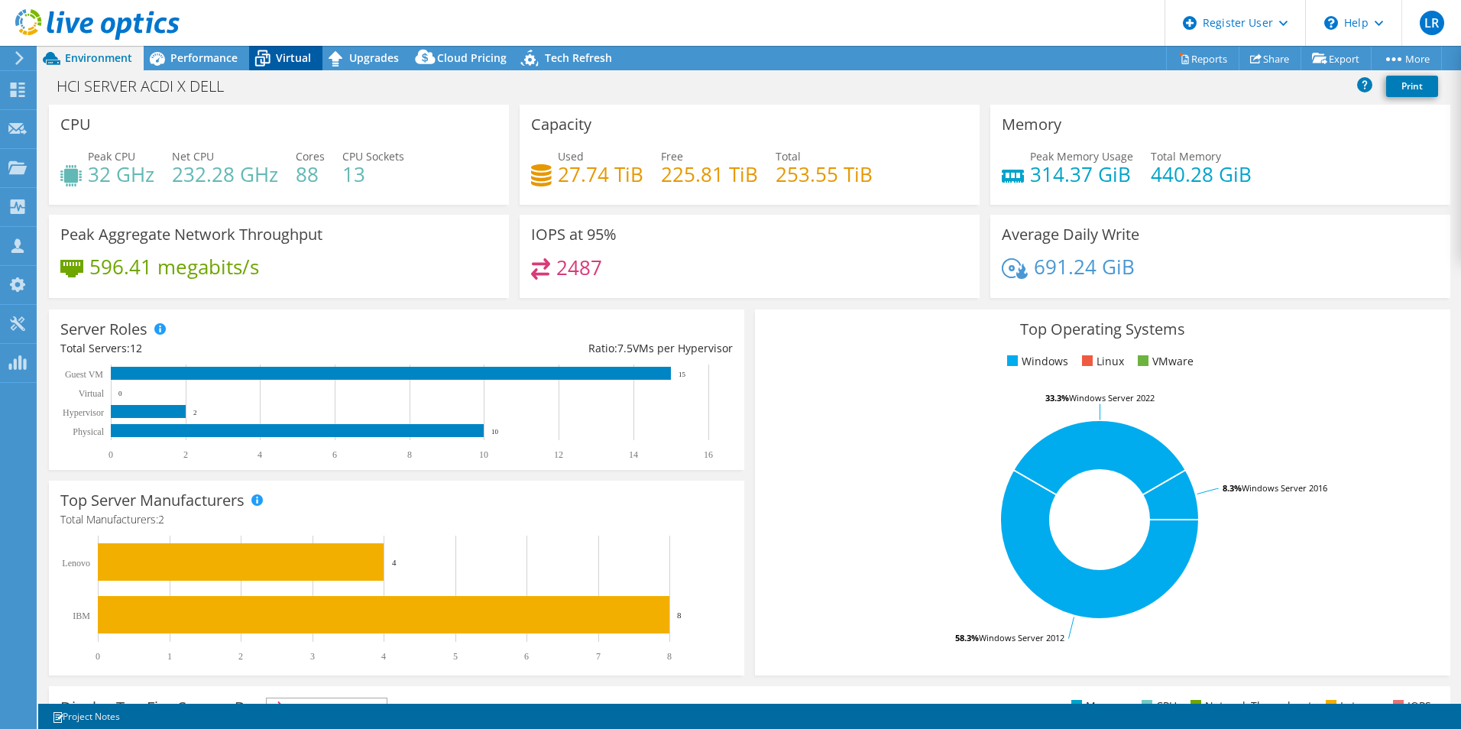
click at [283, 57] on span "Virtual" at bounding box center [293, 57] width 35 height 15
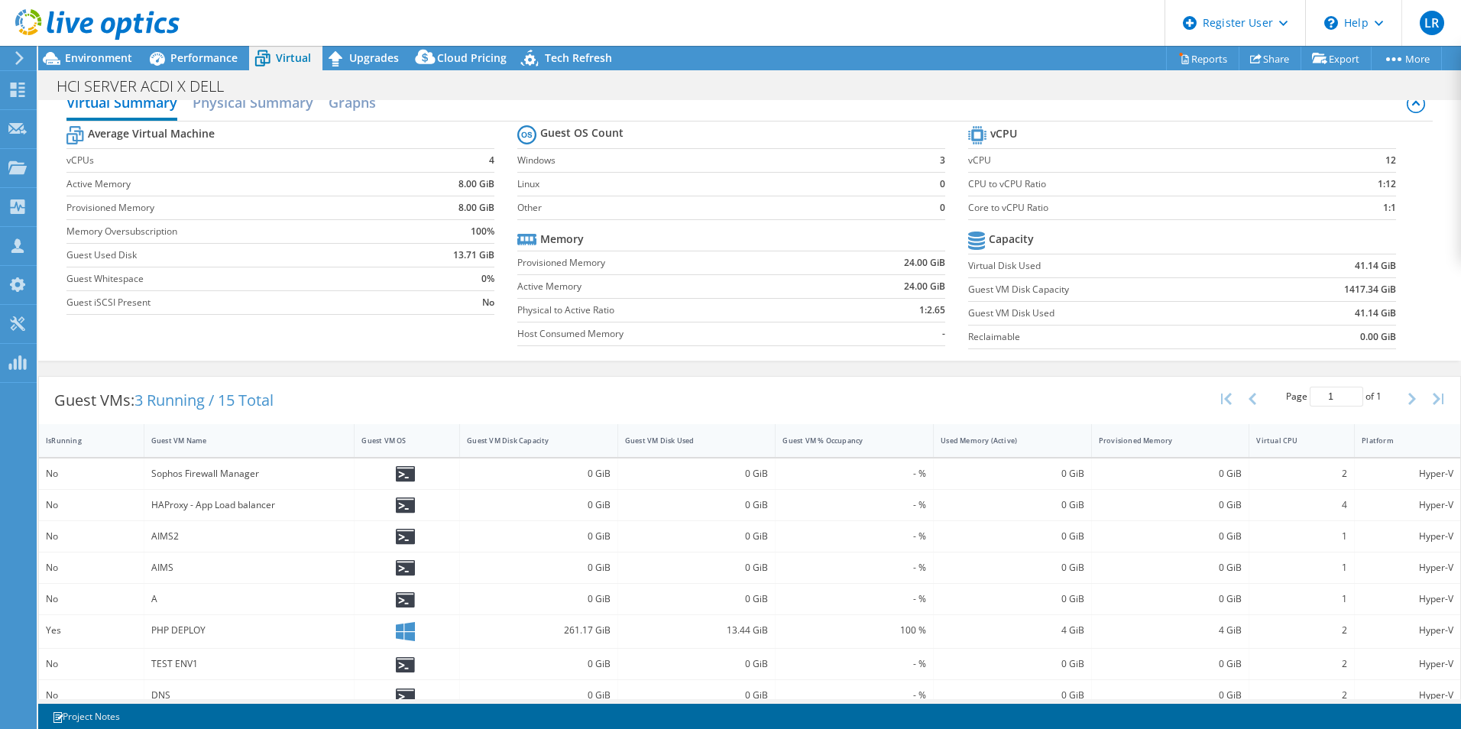
scroll to position [0, 0]
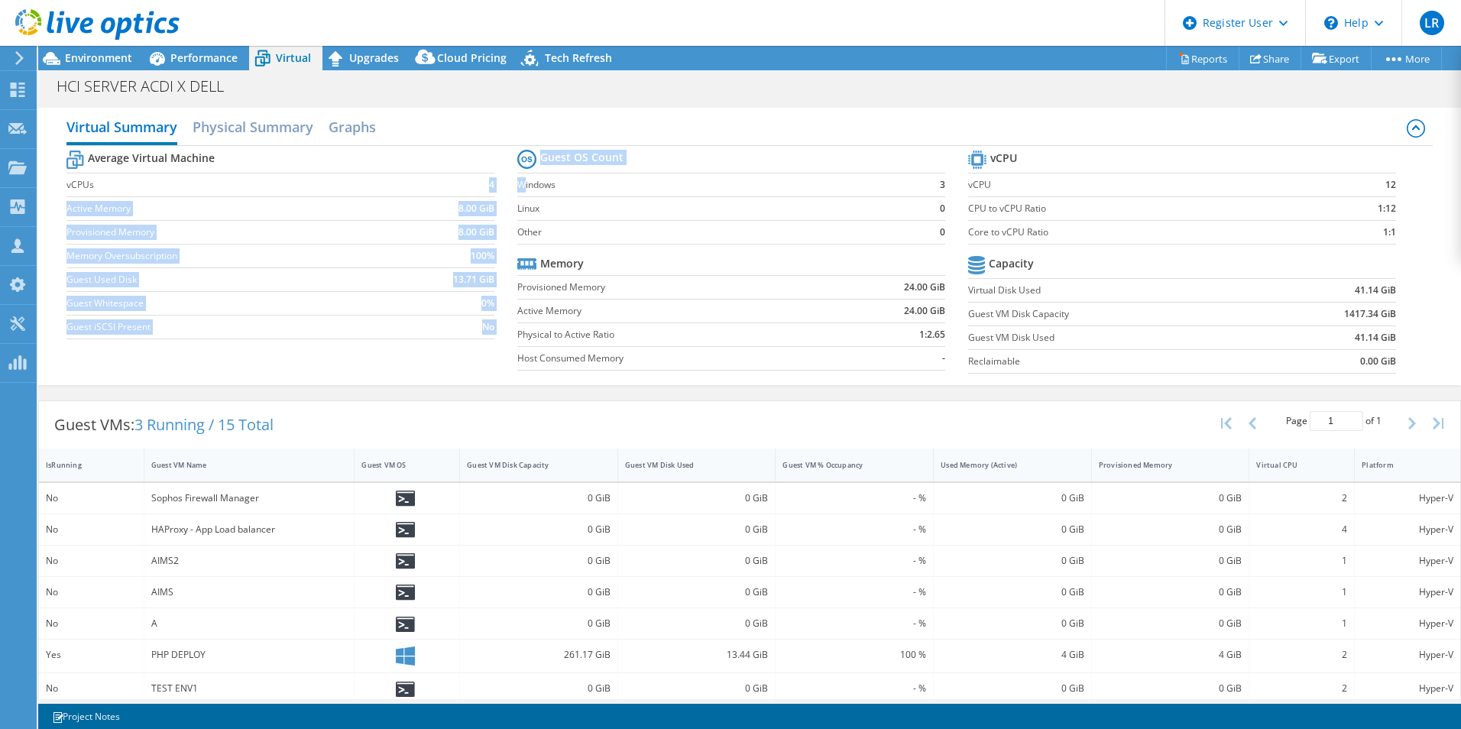
drag, startPoint x: 478, startPoint y: 184, endPoint x: 521, endPoint y: 183, distance: 42.8
click at [521, 183] on div "Average Virtual Machine vCPUs 4 Active Memory 8.00 GiB Provisioned Memory 8.00 …" at bounding box center [749, 263] width 1366 height 235
drag, startPoint x: 521, startPoint y: 183, endPoint x: 450, endPoint y: 204, distance: 74.2
click at [450, 204] on td "8.00 GiB" at bounding box center [447, 208] width 93 height 24
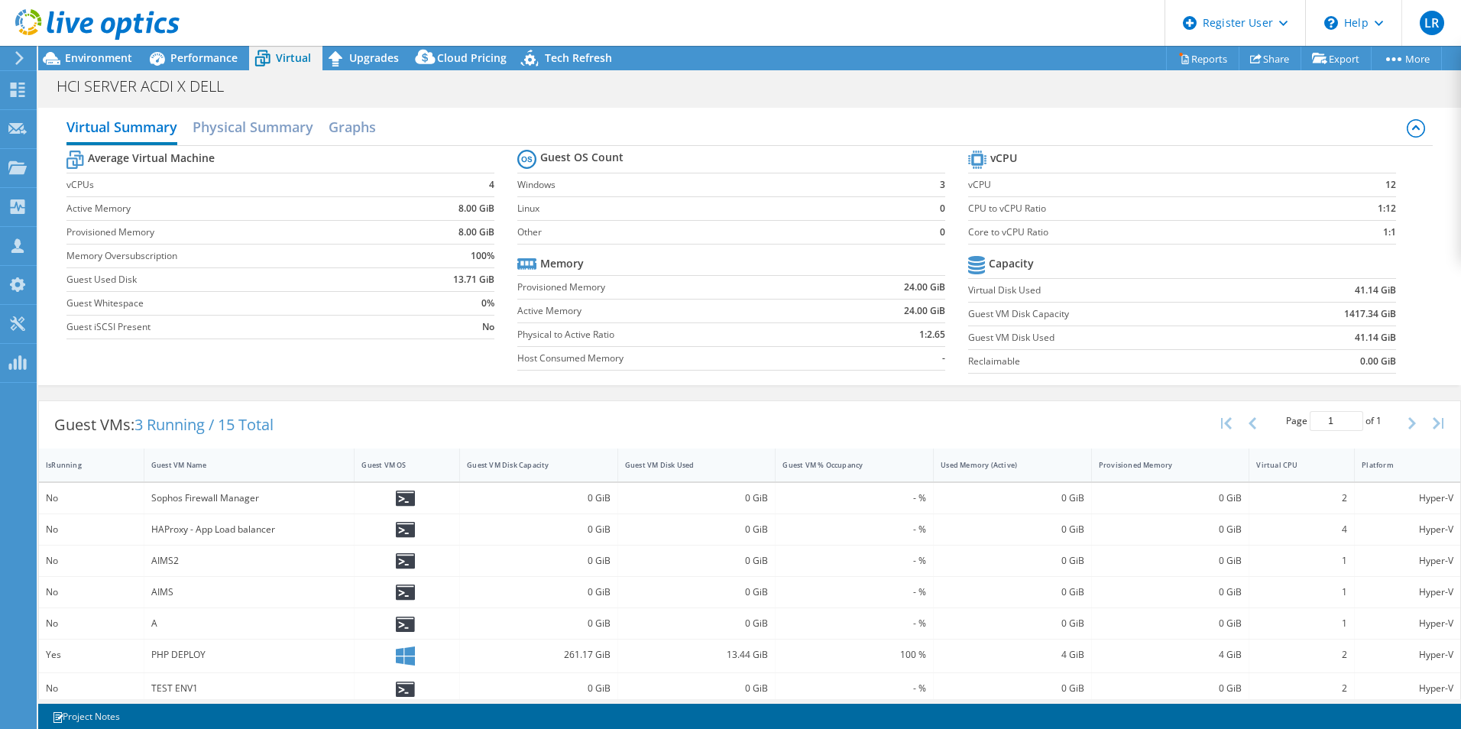
drag, startPoint x: 1374, startPoint y: 183, endPoint x: 1394, endPoint y: 182, distance: 19.9
click at [1386, 182] on section "vCPU vCPU 12 CPU to vCPU Ratio 1:12 Core to vCPU Ratio 1:1 Capacity Virtual Dis…" at bounding box center [1193, 264] width 451 height 235
click at [64, 53] on icon at bounding box center [51, 58] width 27 height 27
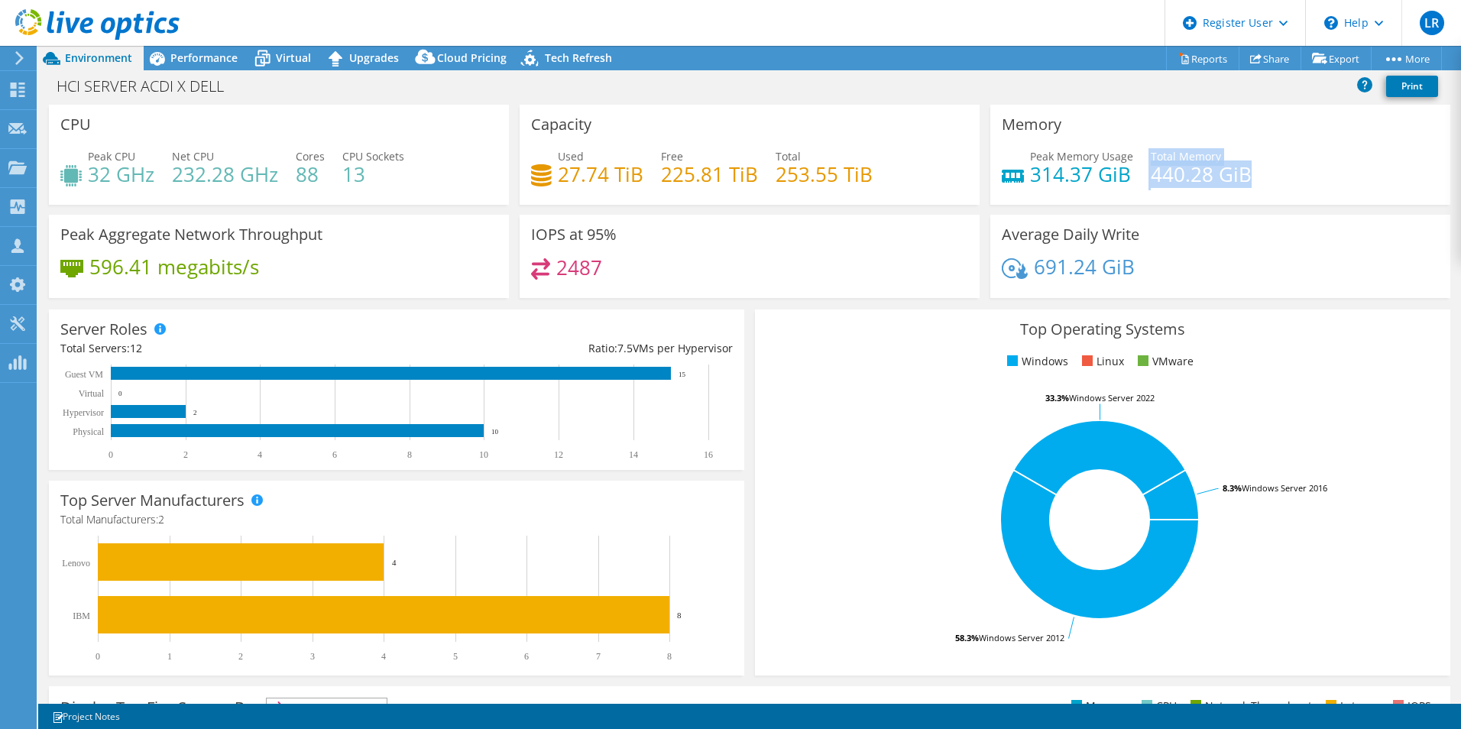
drag, startPoint x: 1139, startPoint y: 173, endPoint x: 1281, endPoint y: 179, distance: 142.2
click at [1281, 179] on div "Peak Memory Usage 314.37 GiB Total Memory 440.28 GiB" at bounding box center [1220, 173] width 437 height 50
click at [209, 53] on span "Performance" at bounding box center [203, 57] width 67 height 15
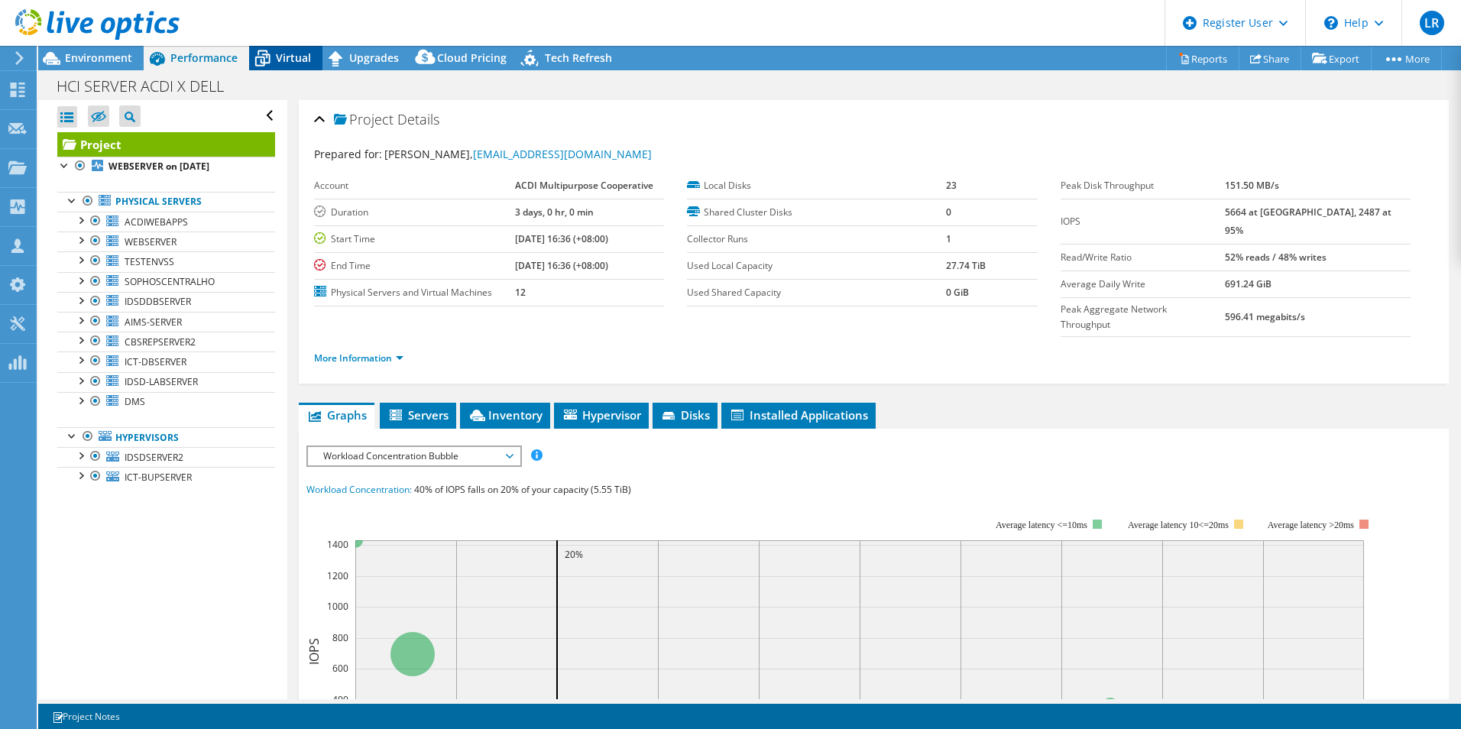
click at [300, 60] on span "Virtual" at bounding box center [293, 57] width 35 height 15
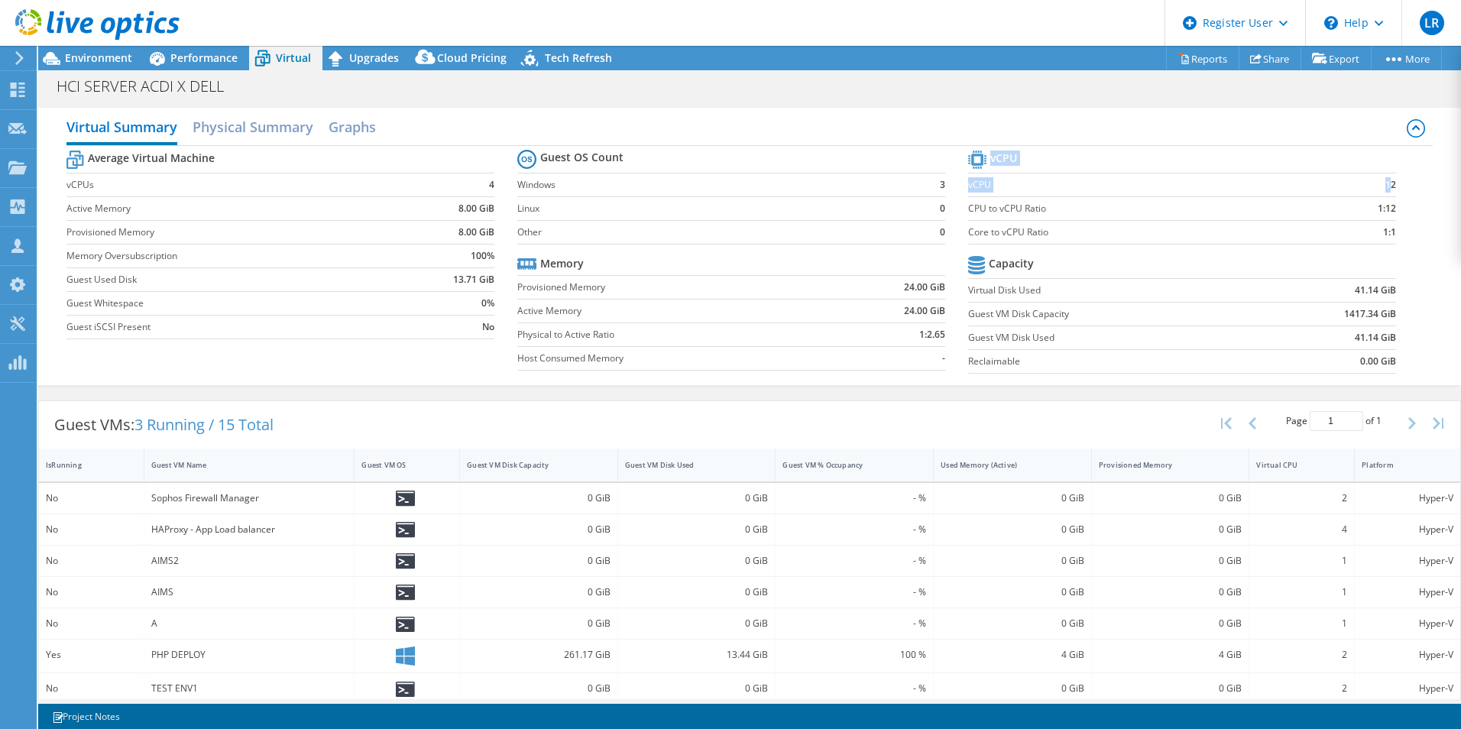
drag, startPoint x: 1378, startPoint y: 186, endPoint x: 1390, endPoint y: 186, distance: 12.2
click at [1390, 186] on section "vCPU vCPU 12 CPU to vCPU Ratio 1:12 Core to vCPU Ratio 1:1 Capacity Virtual Dis…" at bounding box center [1193, 264] width 451 height 235
click at [112, 57] on span "Environment" at bounding box center [98, 57] width 67 height 15
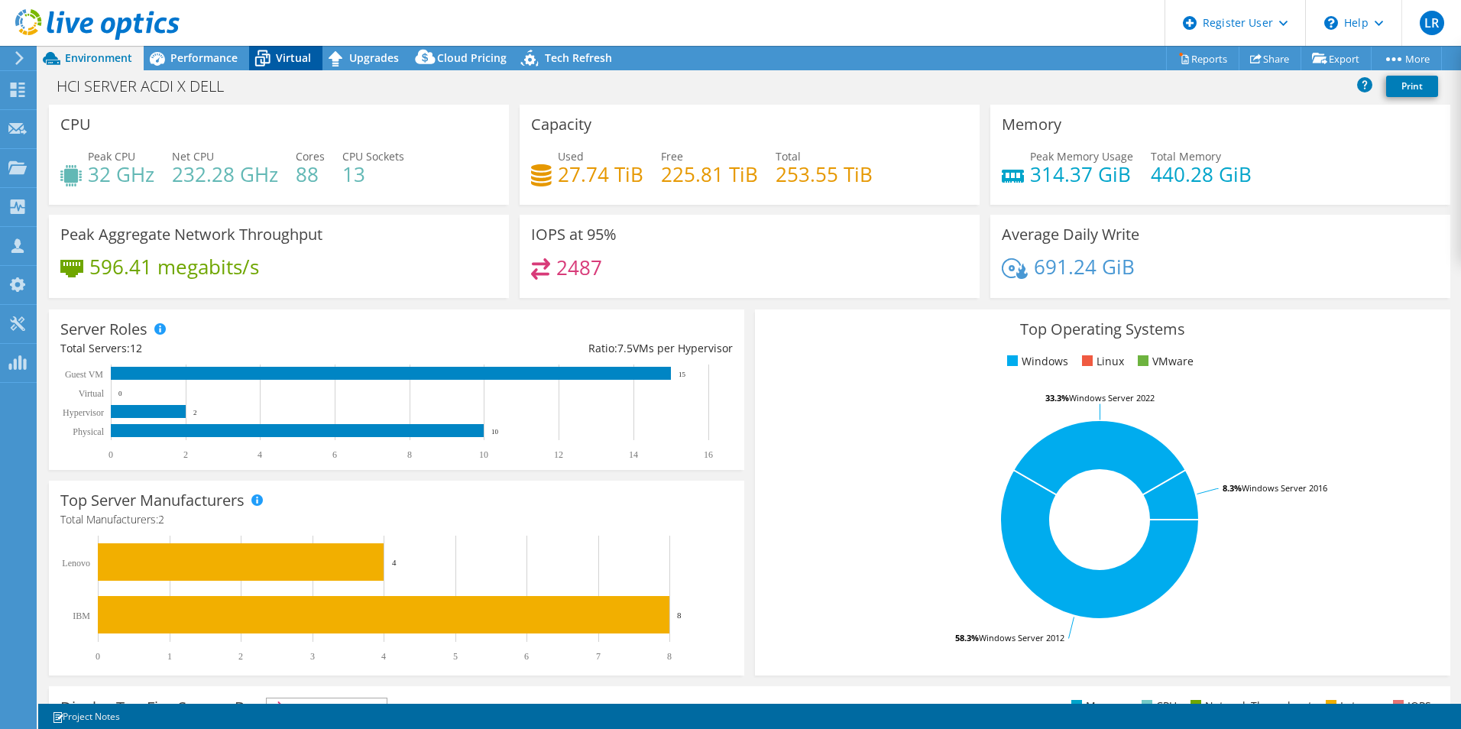
click at [286, 63] on span "Virtual" at bounding box center [293, 57] width 35 height 15
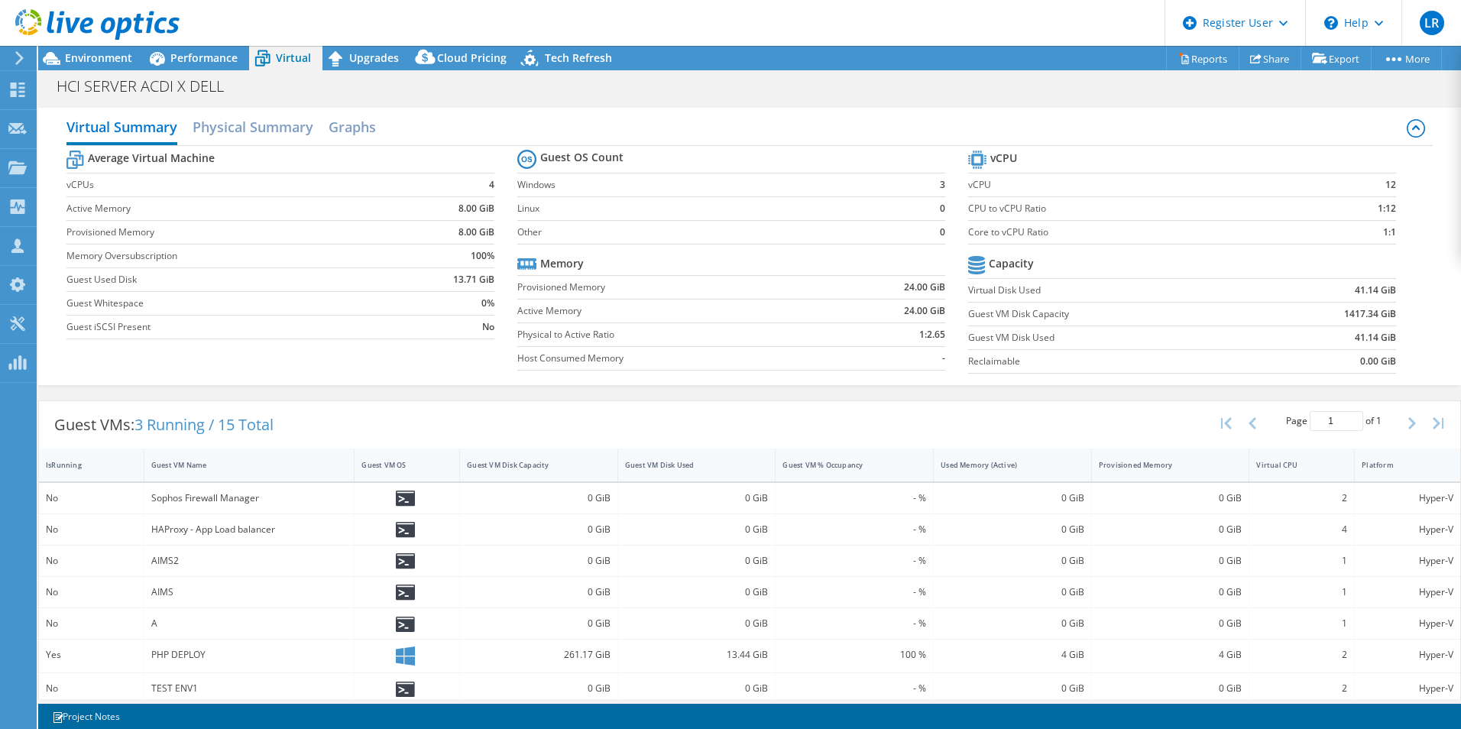
click at [86, 50] on div at bounding box center [90, 25] width 180 height 51
click at [97, 63] on span "Environment" at bounding box center [98, 57] width 67 height 15
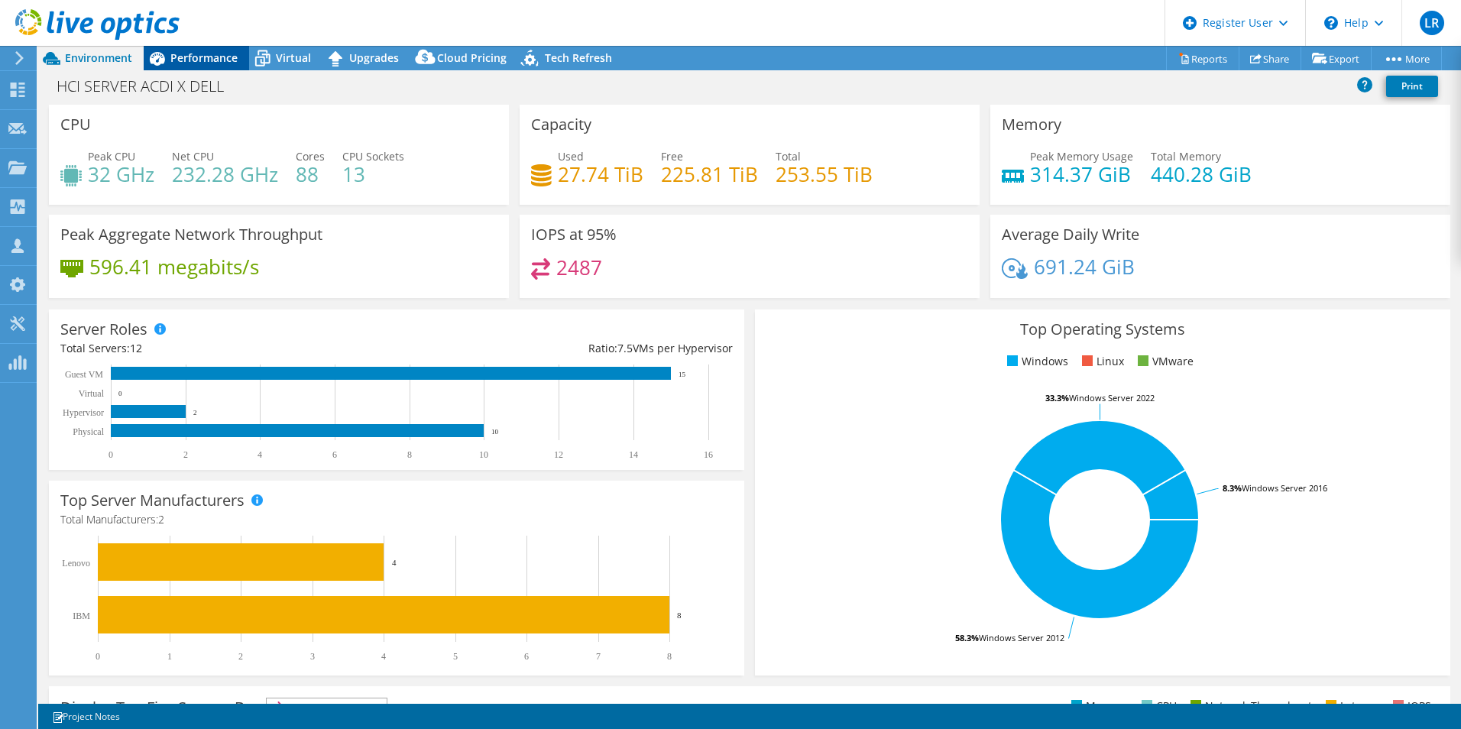
click at [228, 53] on span "Performance" at bounding box center [203, 57] width 67 height 15
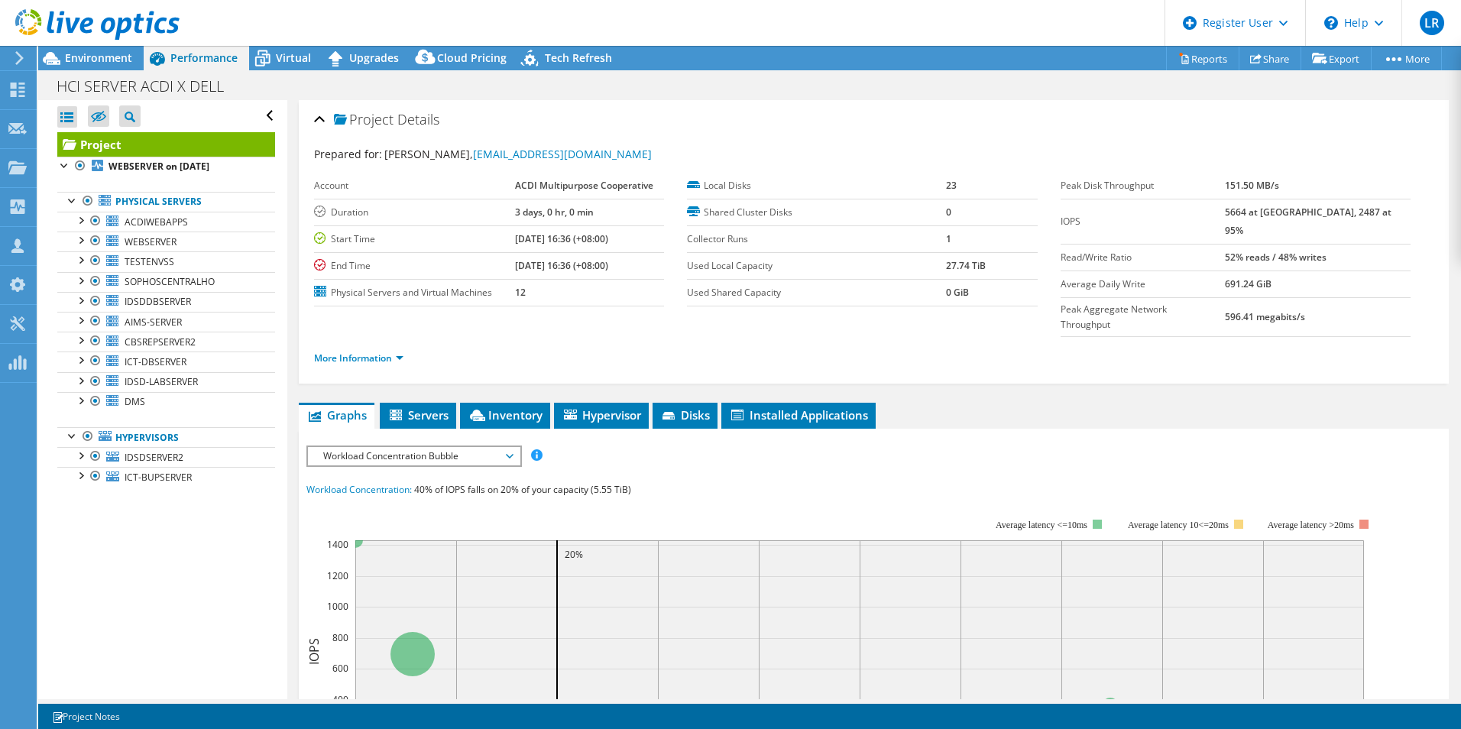
click at [384, 445] on div "IOPS Disk Throughput IO Size Latency Queue Depth CPU Percentage Memory Page Fau…" at bounding box center [873, 727] width 1135 height 565
click at [391, 447] on span "Workload Concentration Bubble" at bounding box center [414, 456] width 196 height 18
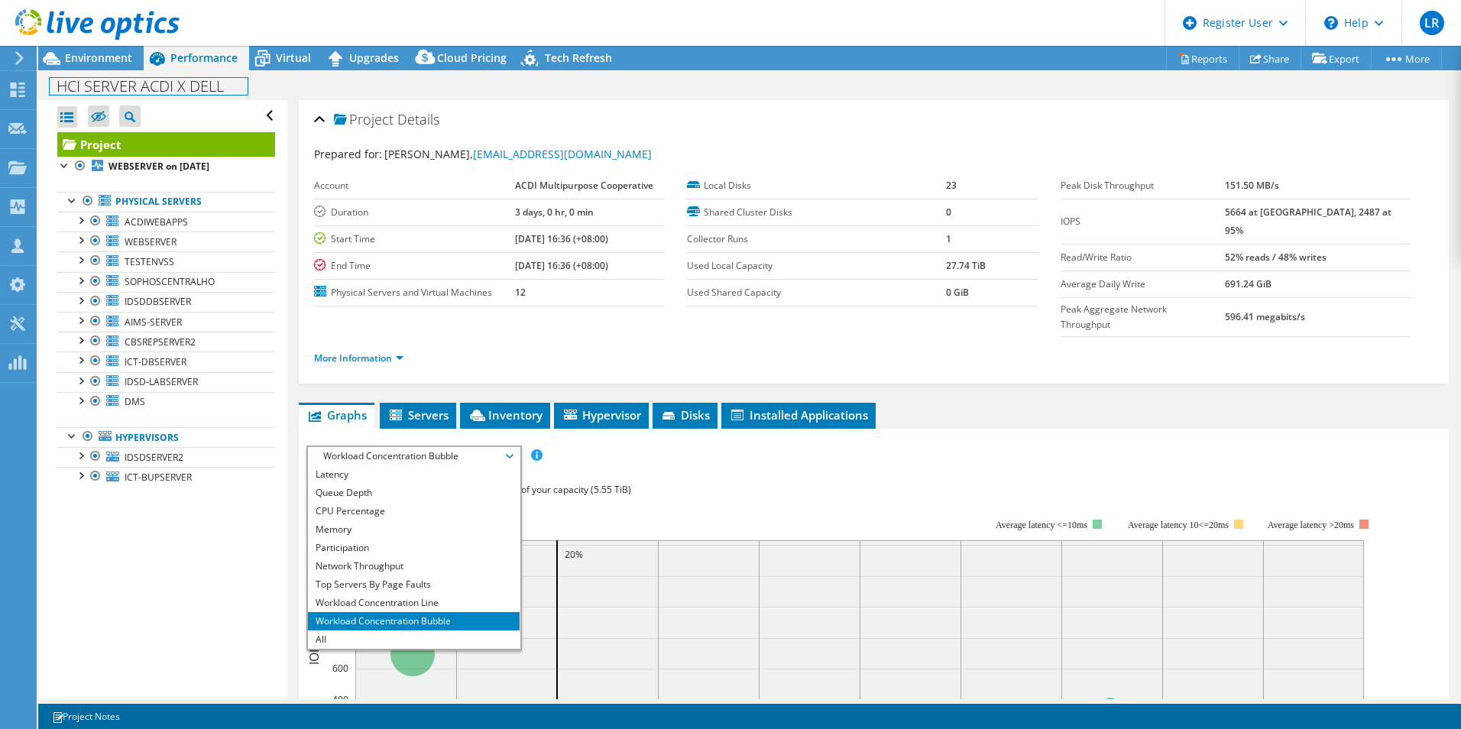
click at [108, 70] on div "HCI SERVER ACDI X DELL Print" at bounding box center [749, 85] width 1423 height 30
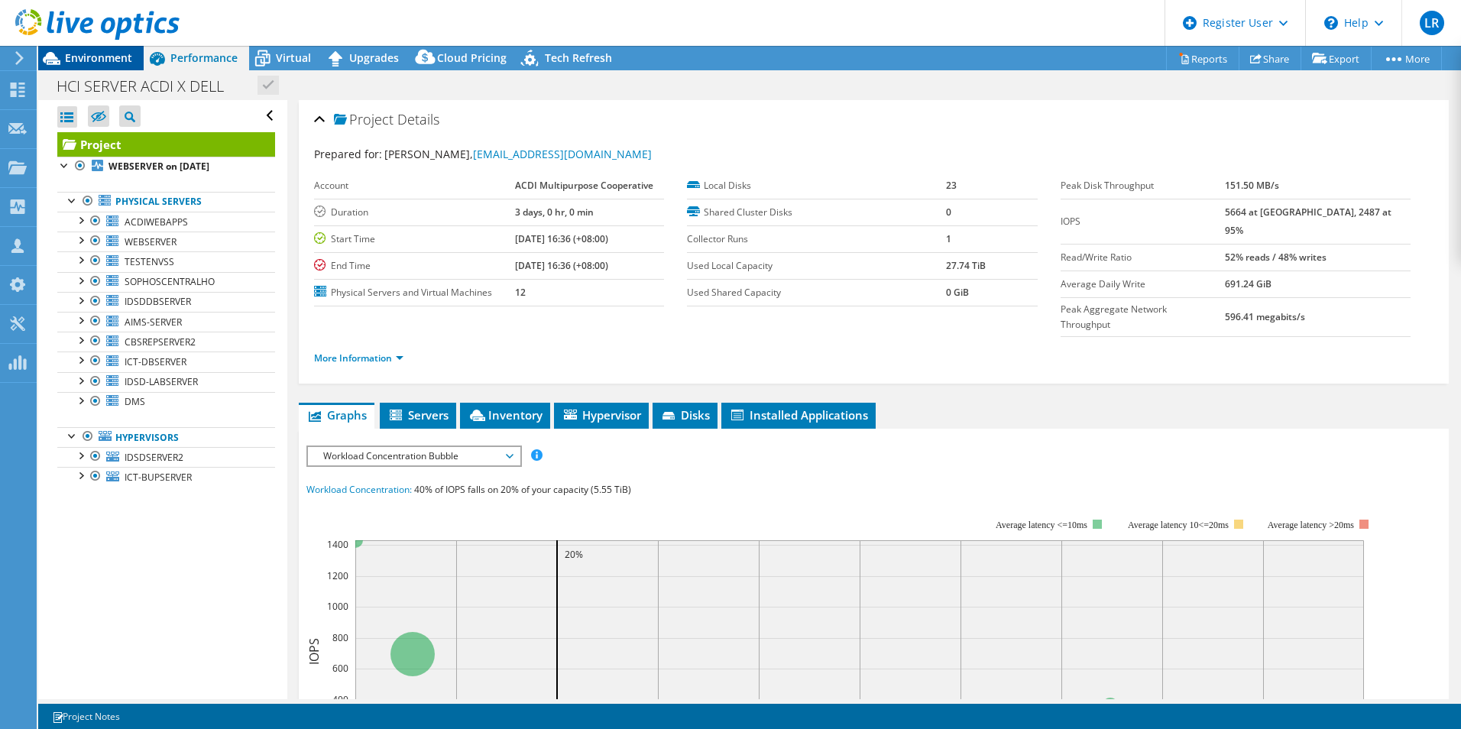
click at [113, 63] on span "Environment" at bounding box center [98, 57] width 67 height 15
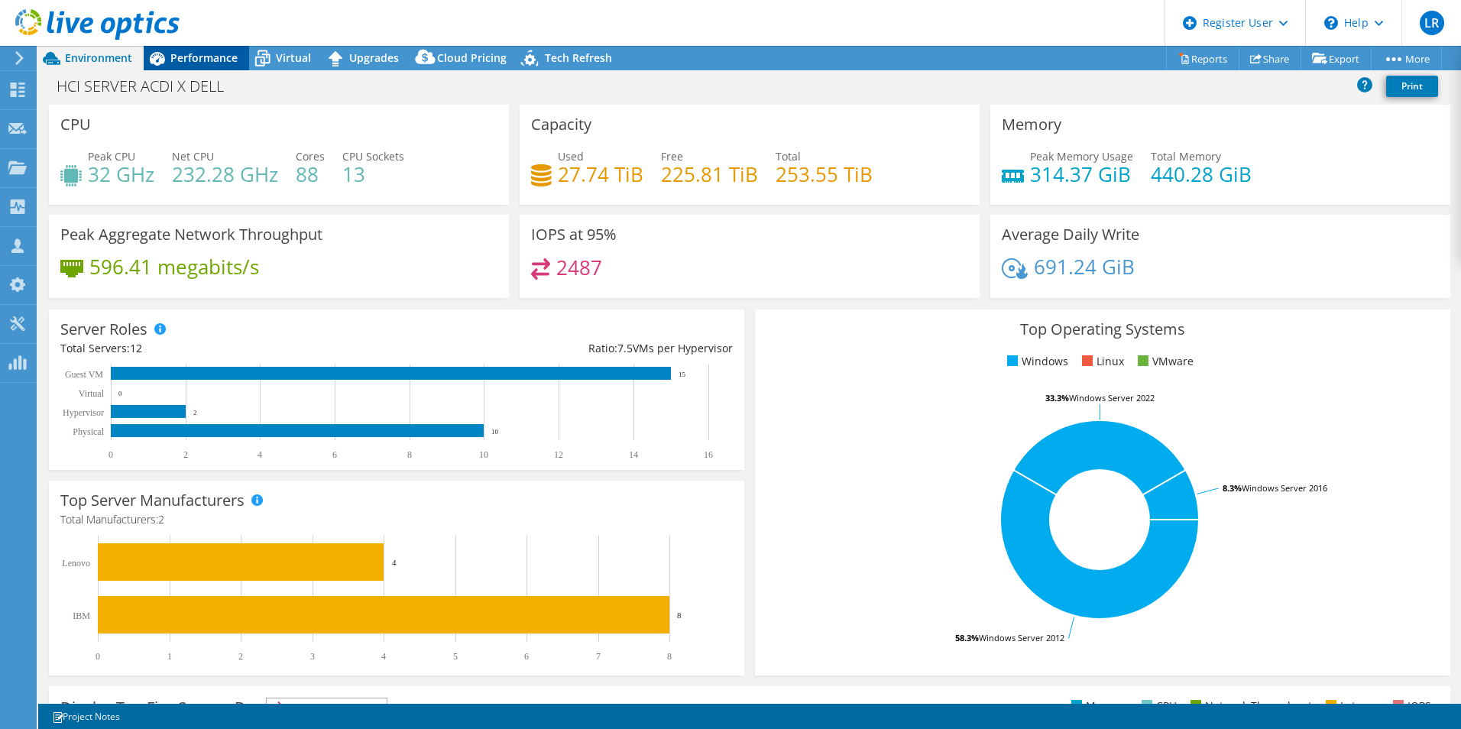
click at [193, 59] on span "Performance" at bounding box center [203, 57] width 67 height 15
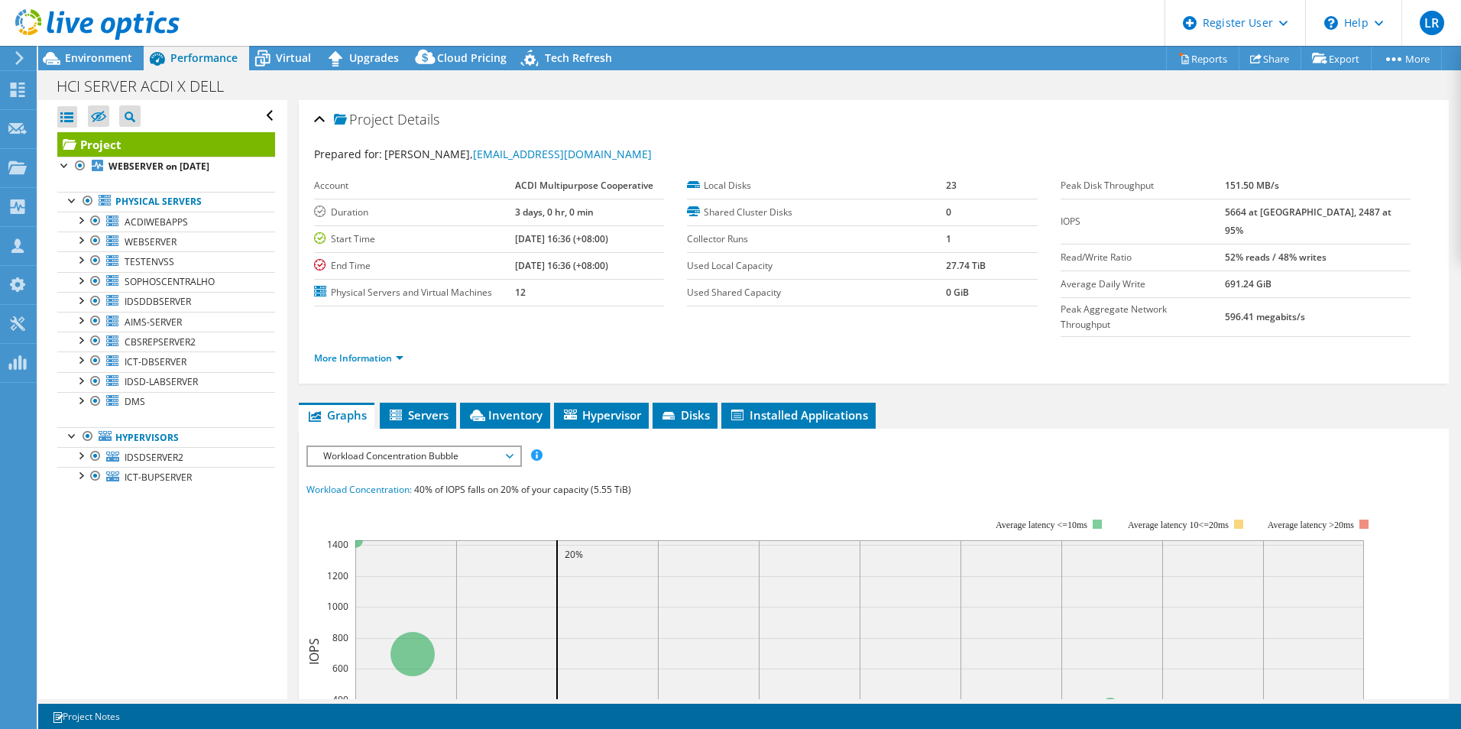
click at [437, 445] on div "IOPS Disk Throughput IO Size Latency Queue Depth CPU Percentage Memory Page Fau…" at bounding box center [873, 727] width 1135 height 565
click at [440, 447] on span "Workload Concentration Bubble" at bounding box center [414, 456] width 196 height 18
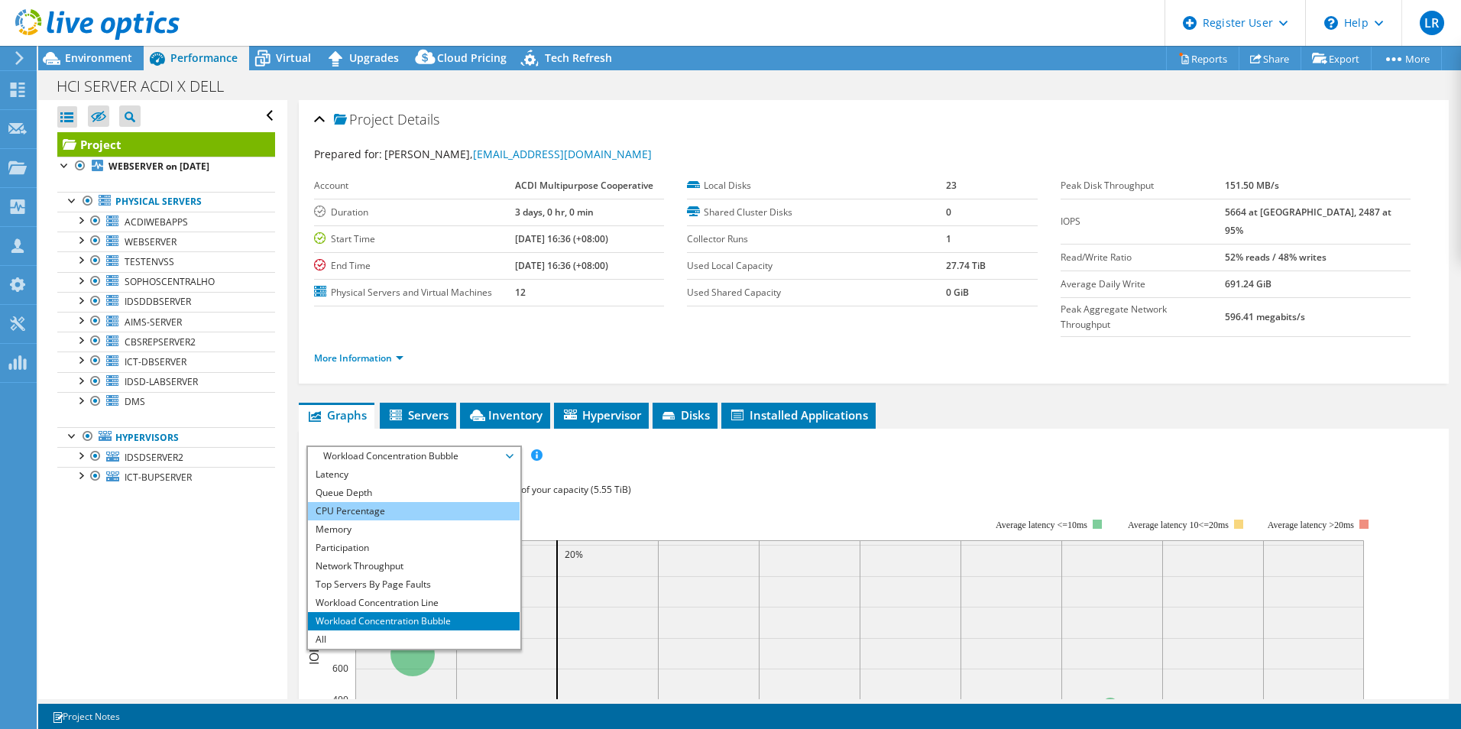
click at [387, 502] on li "CPU Percentage" at bounding box center [414, 511] width 212 height 18
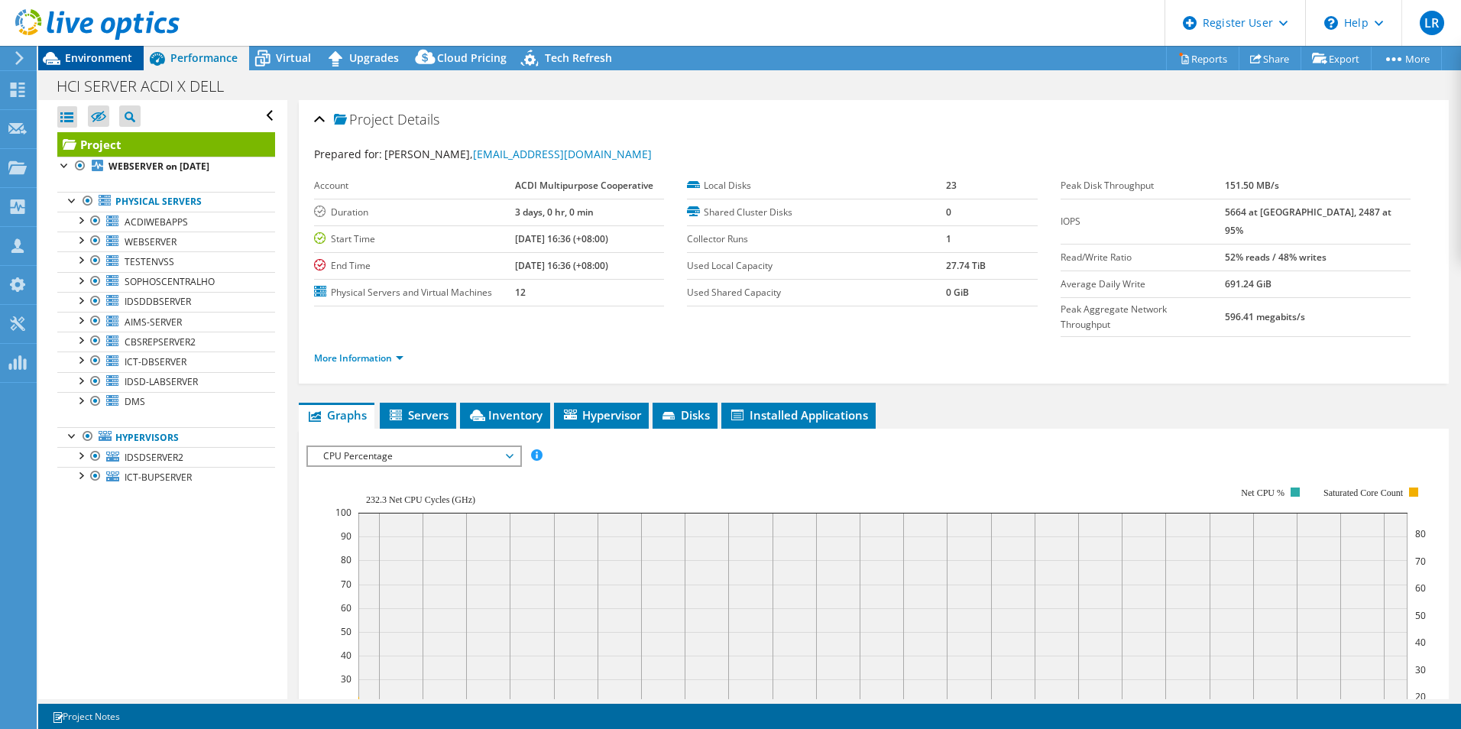
click at [108, 65] on div "Environment" at bounding box center [90, 58] width 105 height 24
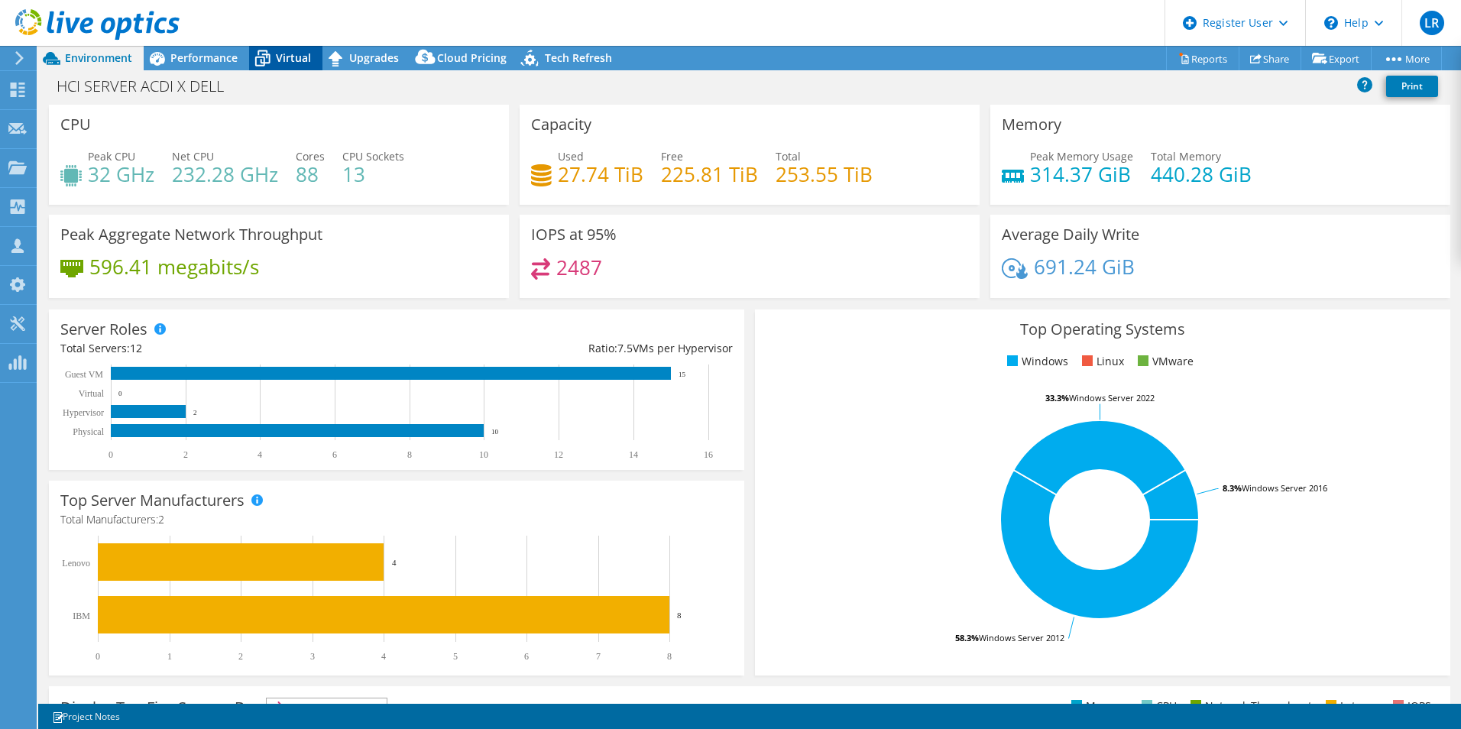
click at [299, 58] on span "Virtual" at bounding box center [293, 57] width 35 height 15
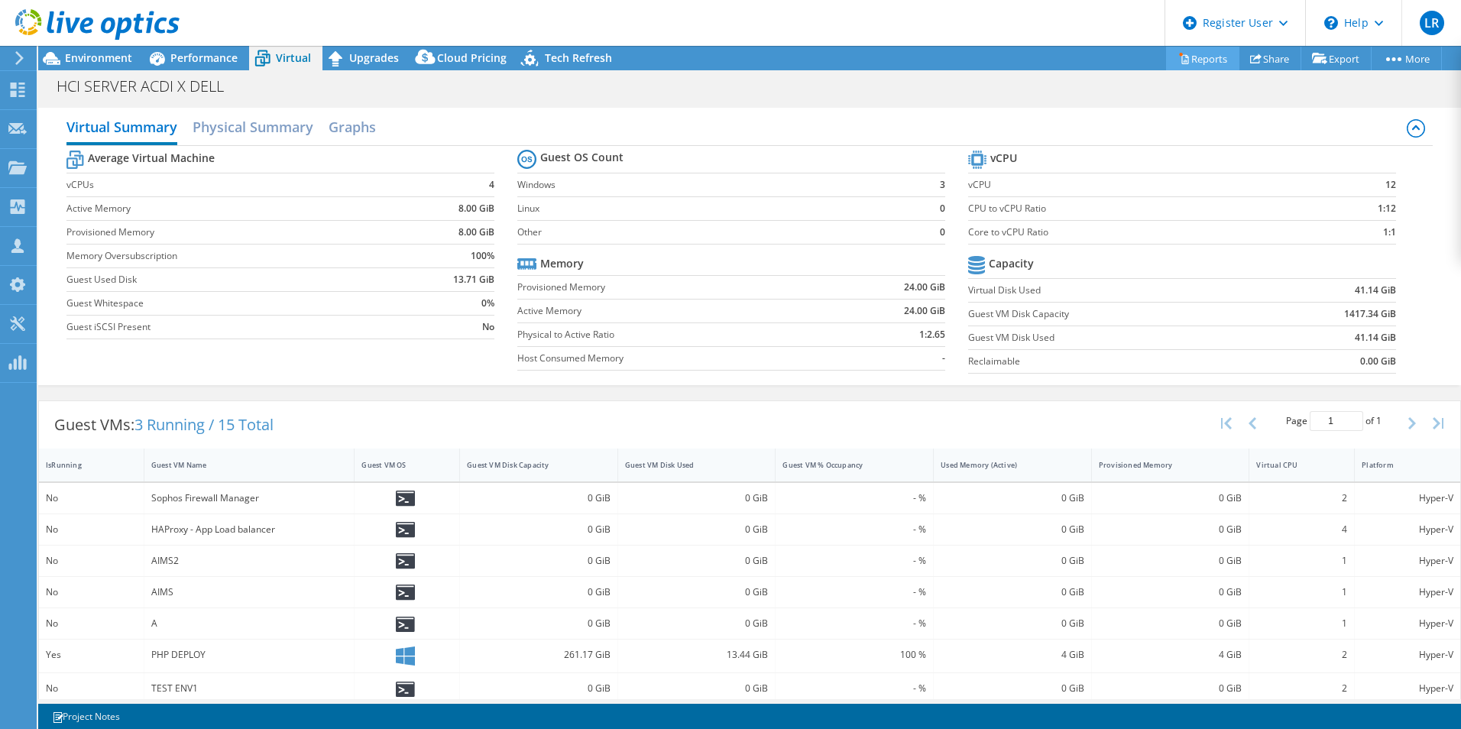
click at [1193, 54] on link "Reports" at bounding box center [1202, 59] width 73 height 24
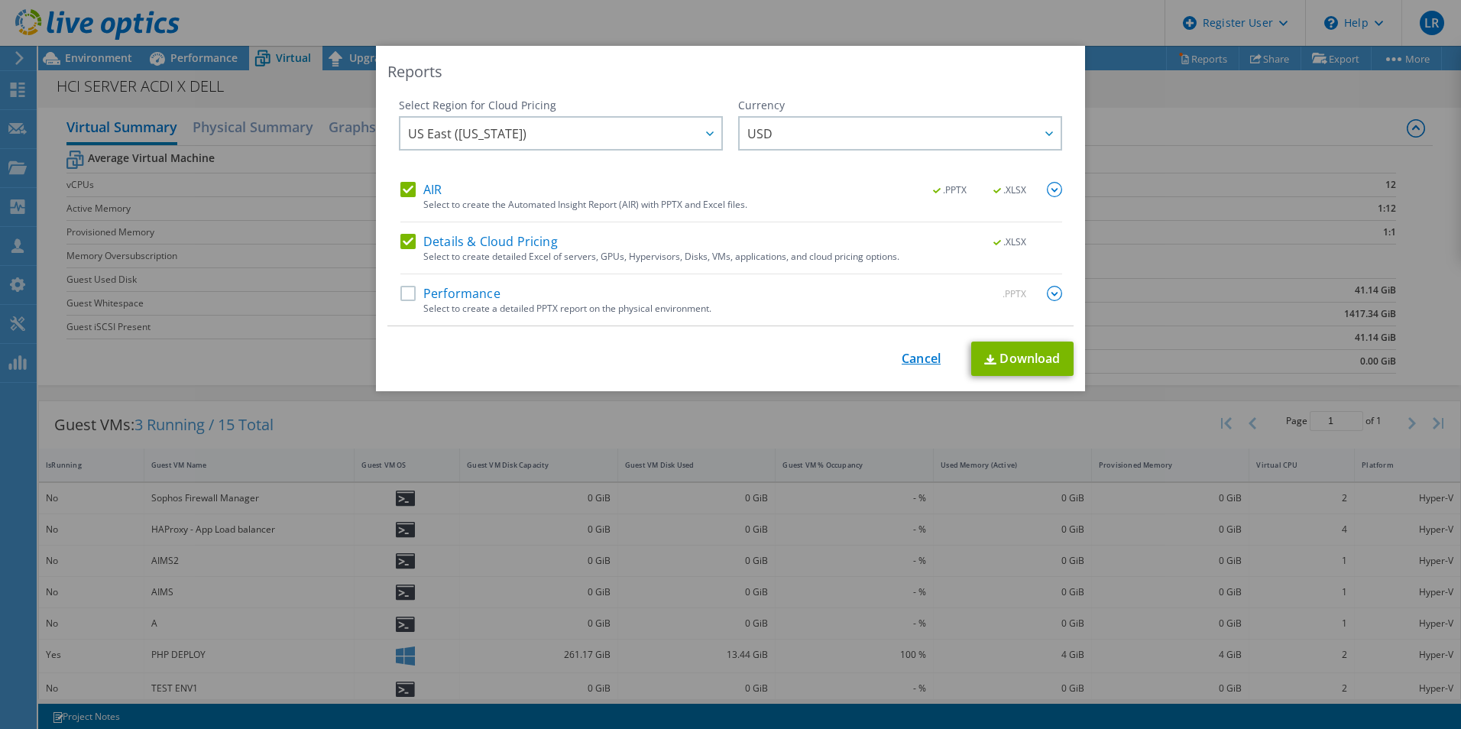
click at [915, 358] on link "Cancel" at bounding box center [921, 358] width 39 height 15
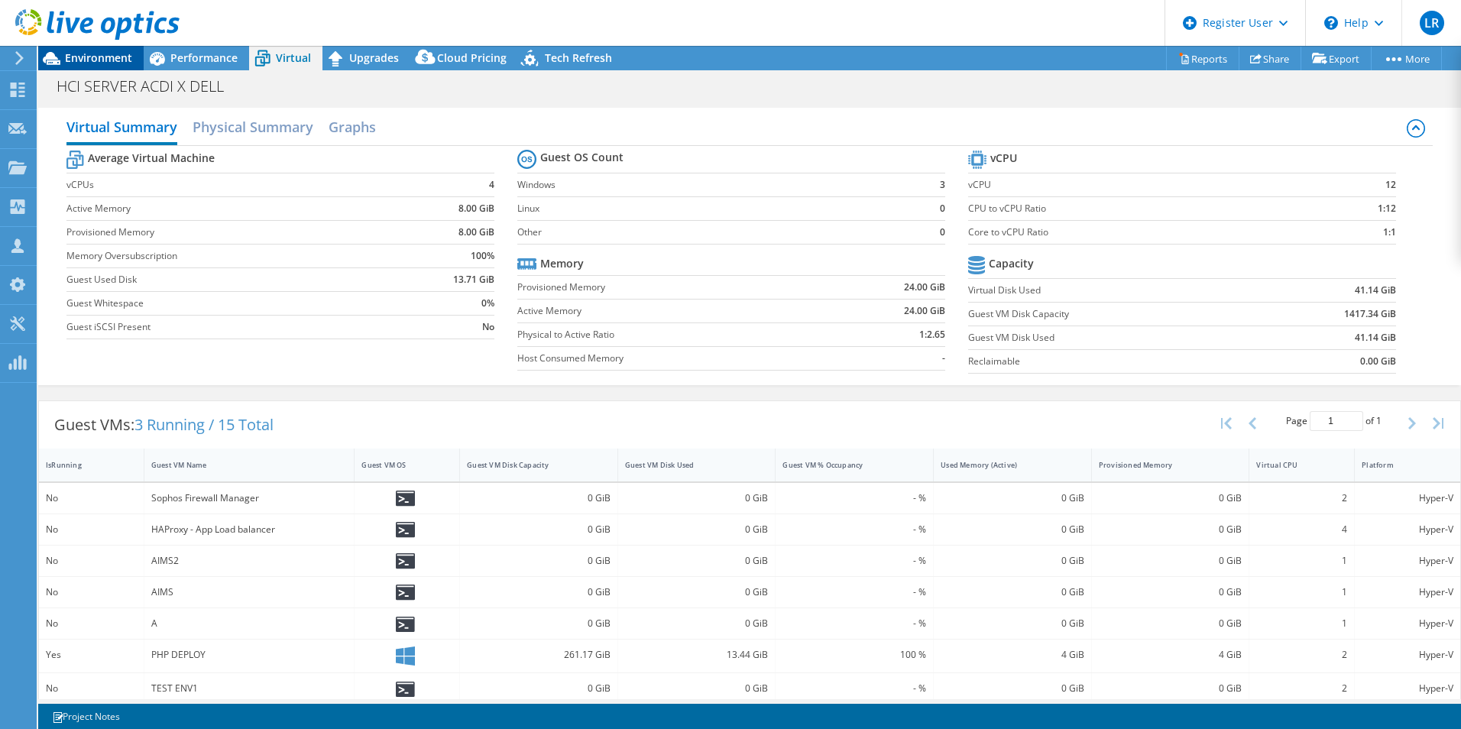
click at [116, 46] on div at bounding box center [90, 25] width 180 height 51
click at [116, 57] on span "Environment" at bounding box center [98, 57] width 67 height 15
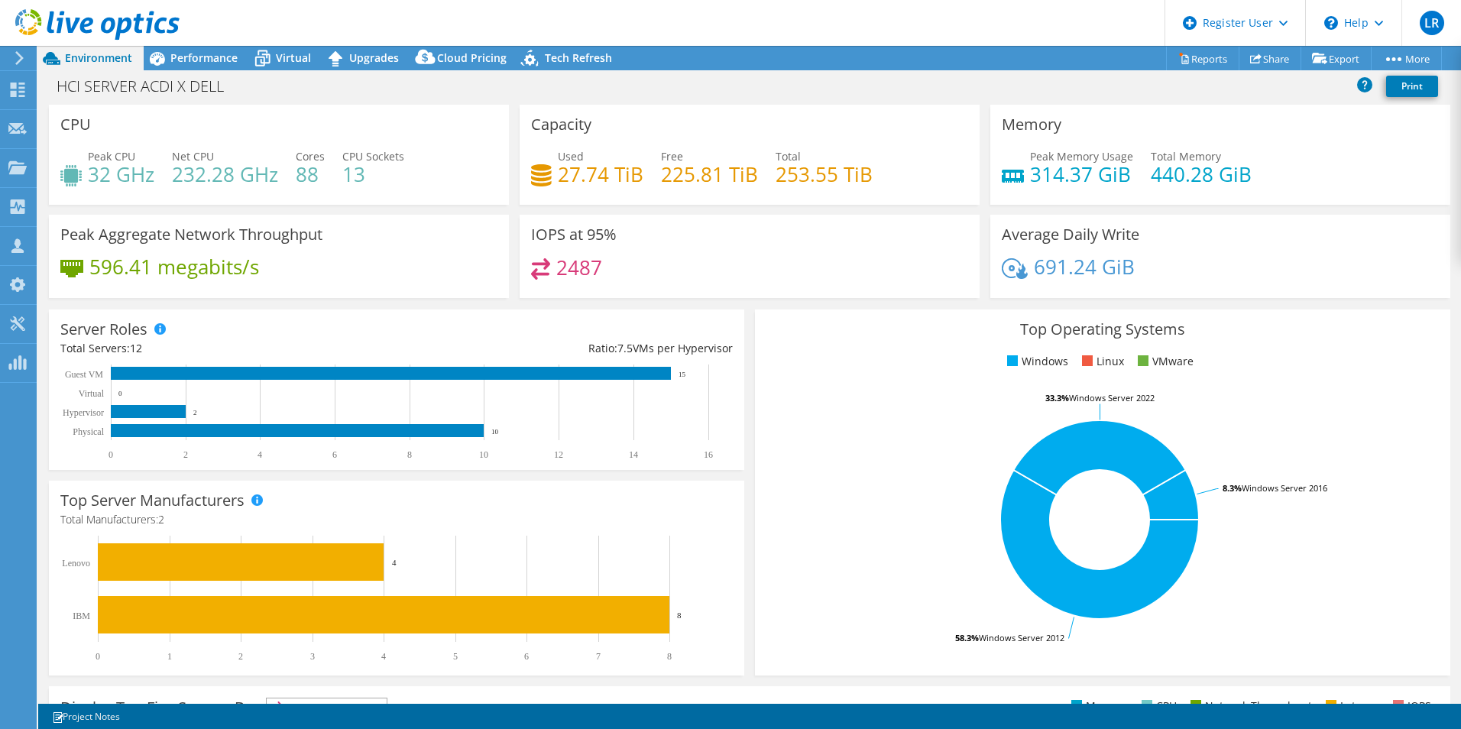
click at [1065, 179] on h4 "314.37 GiB" at bounding box center [1081, 174] width 103 height 17
drag, startPoint x: 634, startPoint y: 183, endPoint x: 560, endPoint y: 195, distance: 75.0
click at [560, 195] on div "Used 27.74 TiB Free 225.81 TiB Total 253.55 TiB" at bounding box center [749, 173] width 437 height 50
drag, startPoint x: 555, startPoint y: 180, endPoint x: 661, endPoint y: 185, distance: 106.3
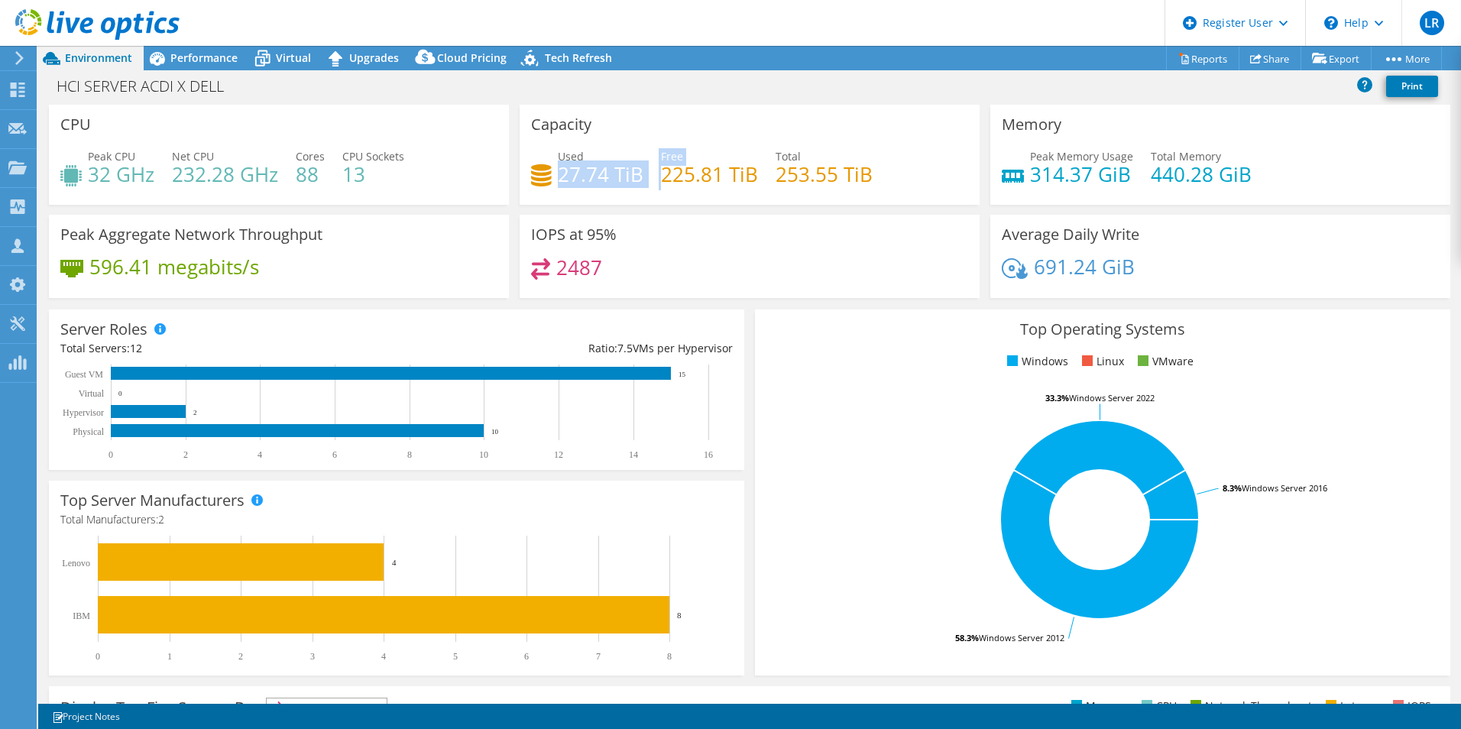
click at [661, 185] on div "Used 27.74 TiB Free 225.81 TiB Total 253.55 TiB" at bounding box center [749, 173] width 437 height 50
click at [199, 53] on span "Performance" at bounding box center [203, 57] width 67 height 15
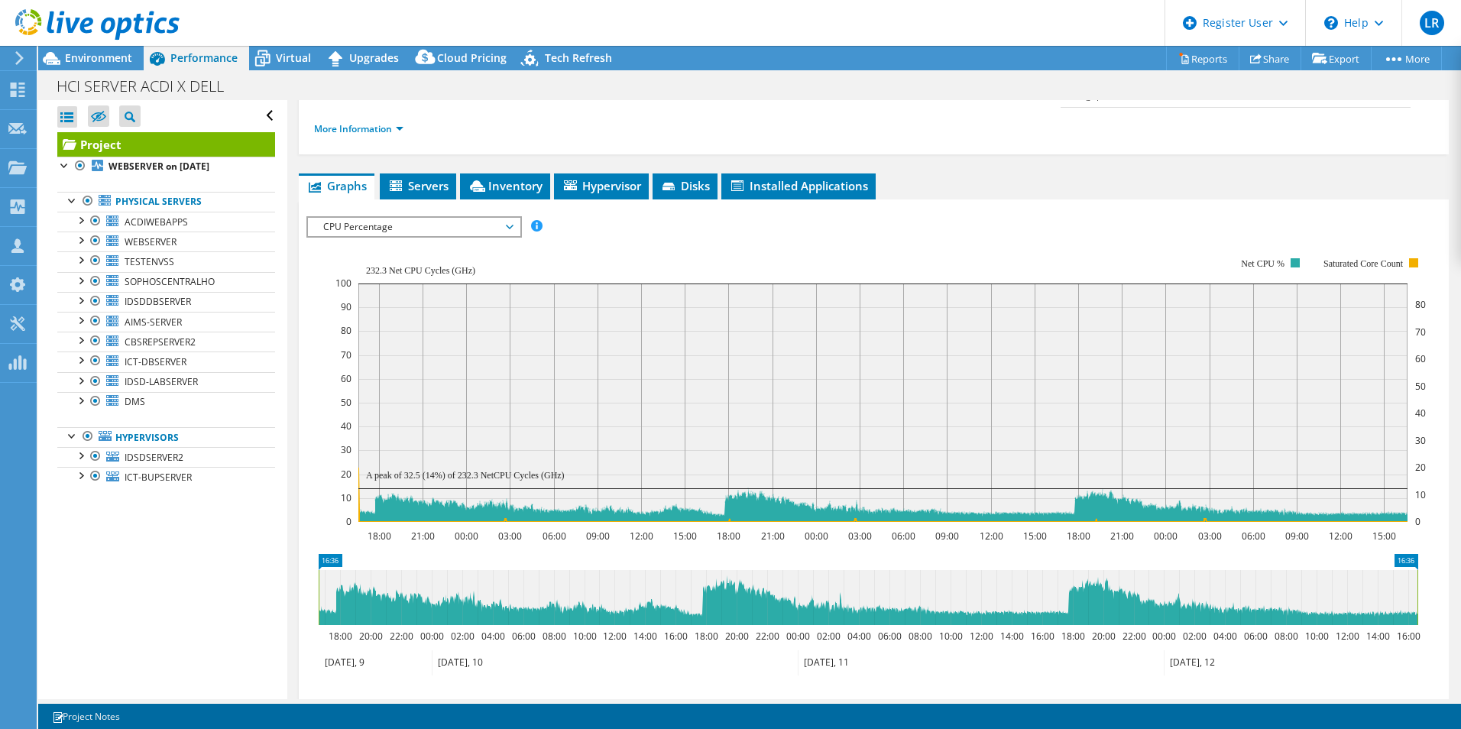
click at [413, 199] on div "IOPS Disk Throughput IO Size Latency Queue Depth CPU Percentage Memory Page Fau…" at bounding box center [873, 474] width 1135 height 550
click at [422, 178] on span "Servers" at bounding box center [417, 185] width 61 height 15
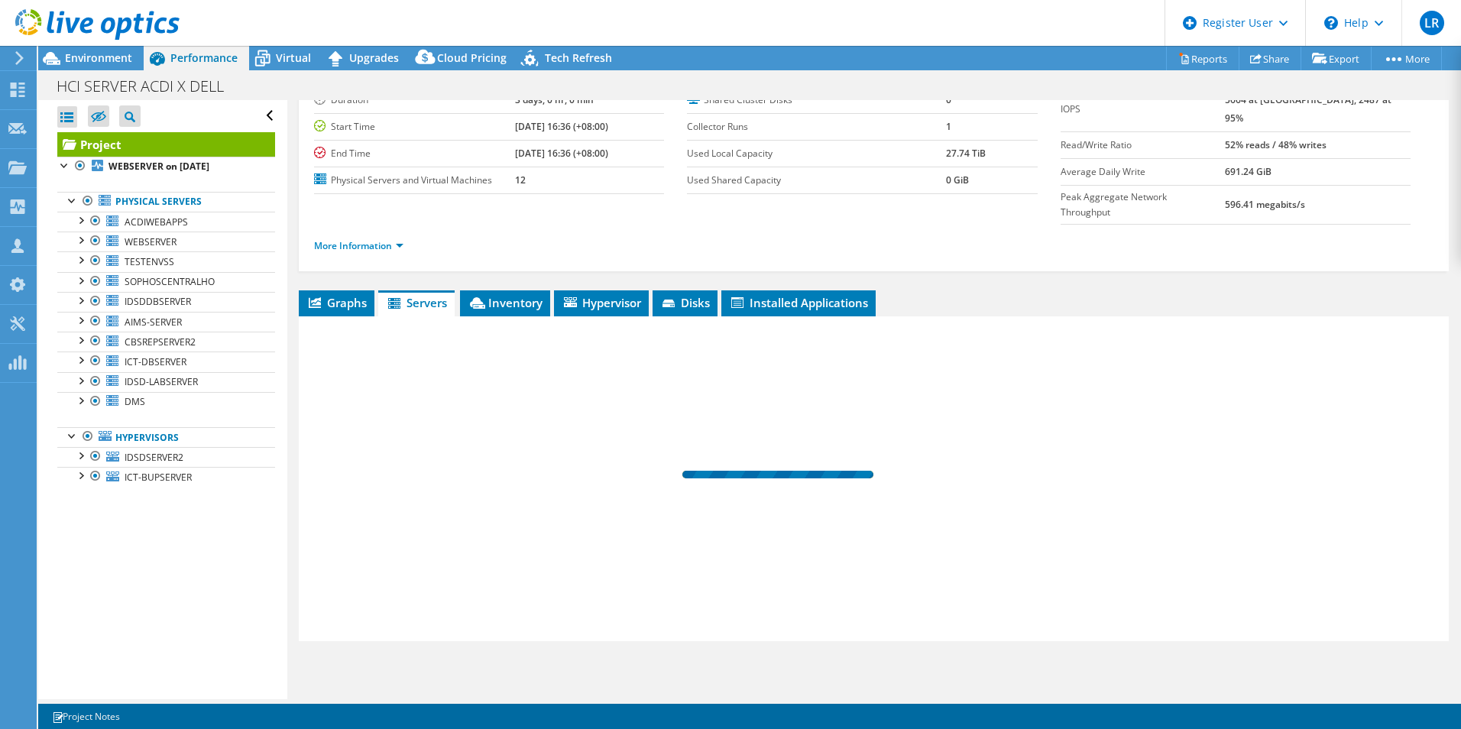
scroll to position [82, 0]
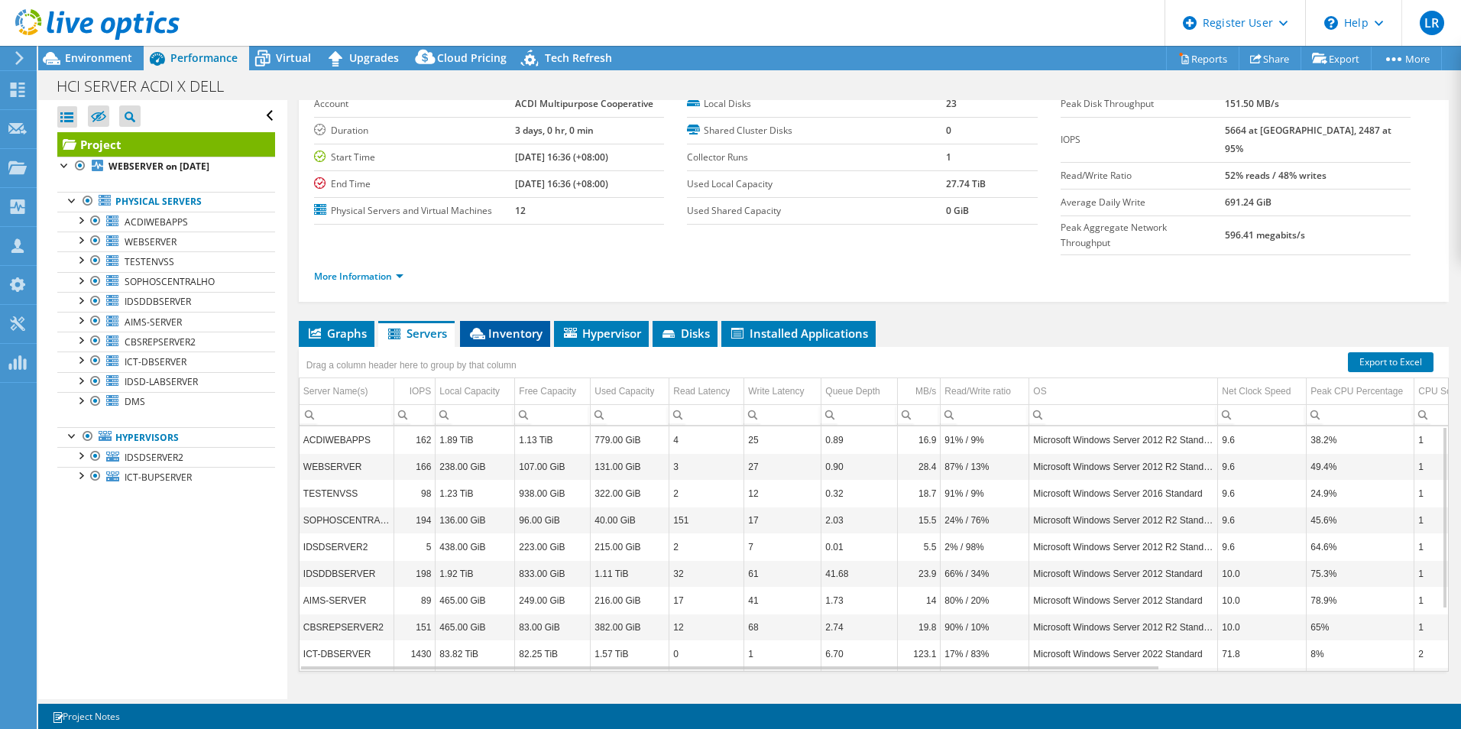
click at [497, 325] on span "Inventory" at bounding box center [505, 332] width 75 height 15
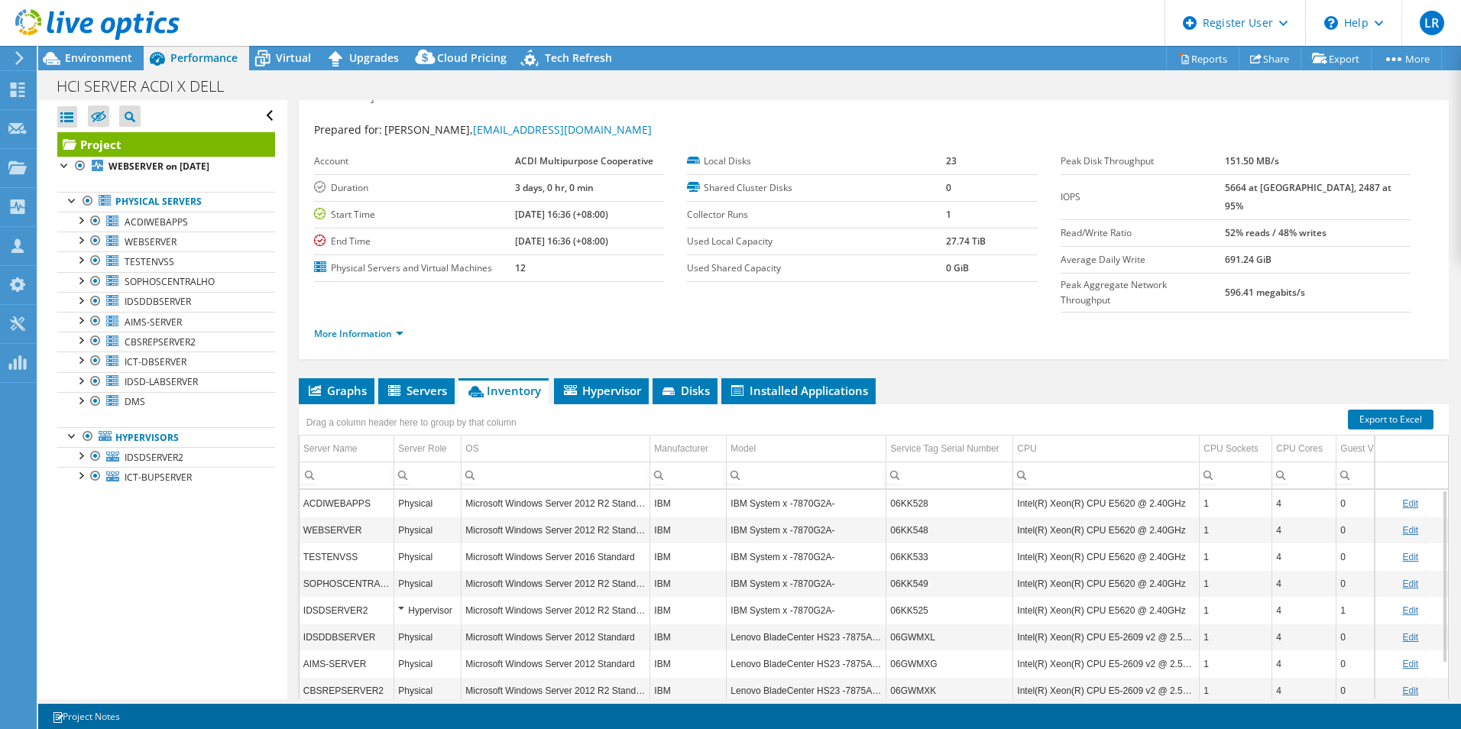
scroll to position [0, 0]
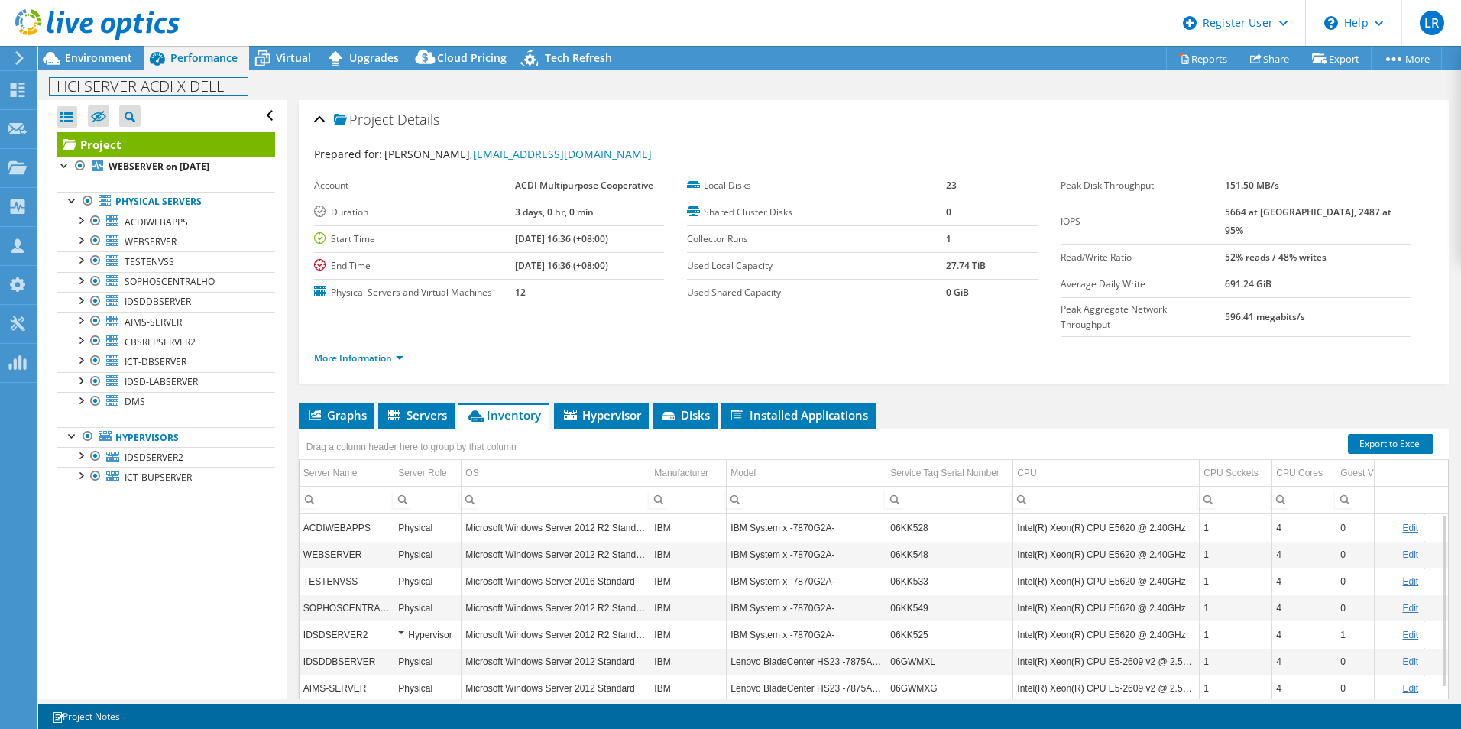
click at [86, 70] on div "HCI SERVER ACDI X DELL Print" at bounding box center [749, 85] width 1423 height 30
click at [86, 67] on div "Environment" at bounding box center [90, 58] width 105 height 24
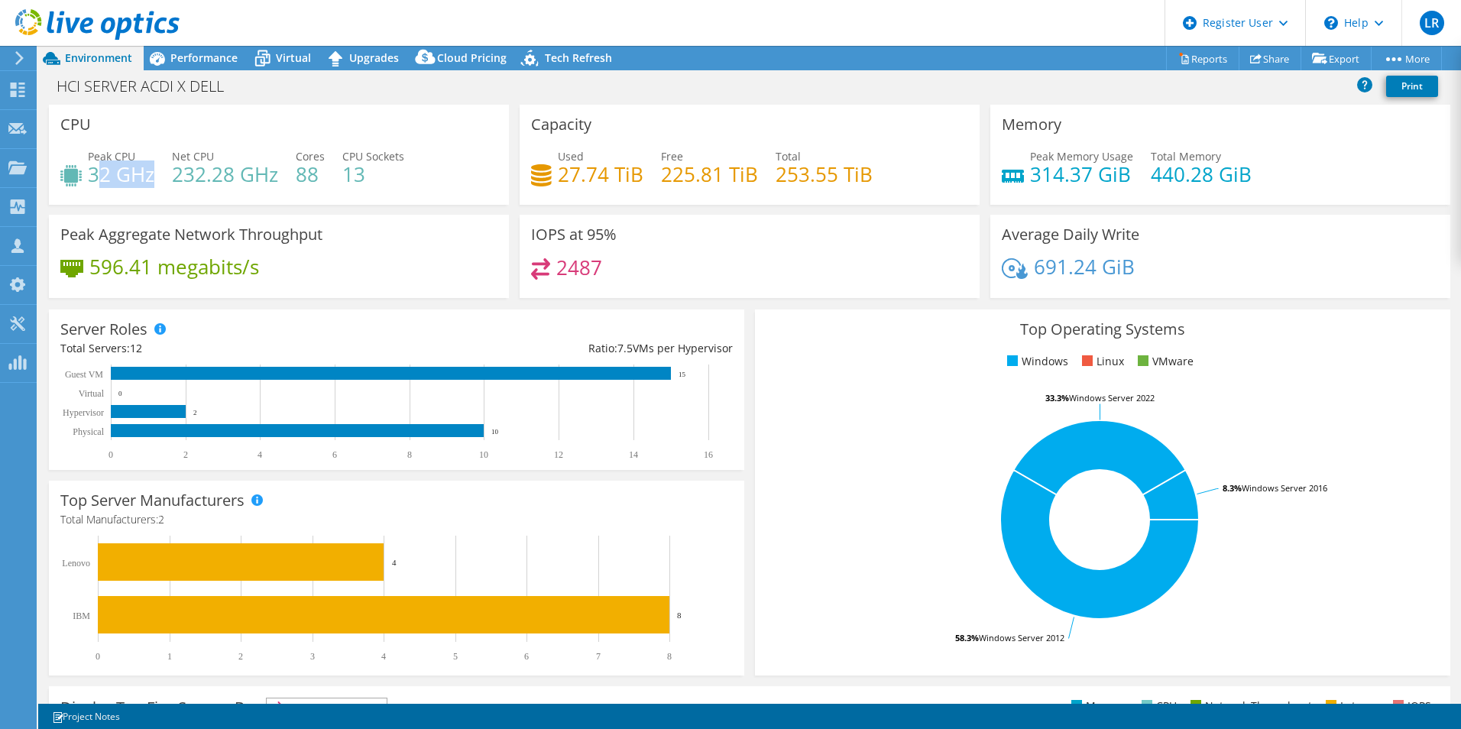
drag, startPoint x: 95, startPoint y: 186, endPoint x: 154, endPoint y: 173, distance: 60.4
click at [154, 173] on h4 "32 GHz" at bounding box center [121, 174] width 66 height 17
drag, startPoint x: 154, startPoint y: 173, endPoint x: 277, endPoint y: 181, distance: 123.3
click at [277, 181] on h4 "232.28 GHz" at bounding box center [225, 174] width 106 height 17
drag, startPoint x: 157, startPoint y: 172, endPoint x: 84, endPoint y: 178, distance: 72.8
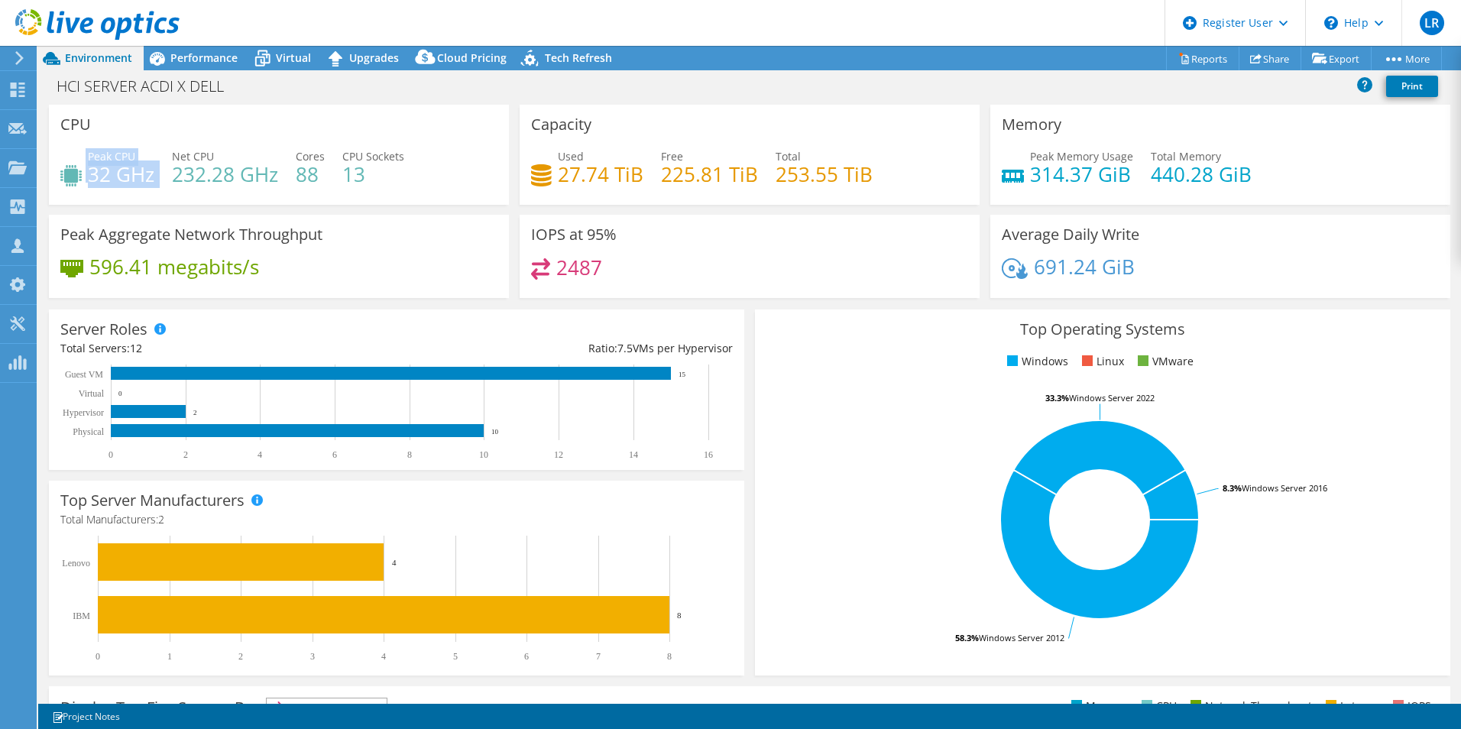
click at [84, 178] on div "Peak CPU 32 GHz Net CPU 232.28 GHz Cores 88 CPU Sockets 13" at bounding box center [278, 173] width 437 height 50
